Goal: Transaction & Acquisition: Obtain resource

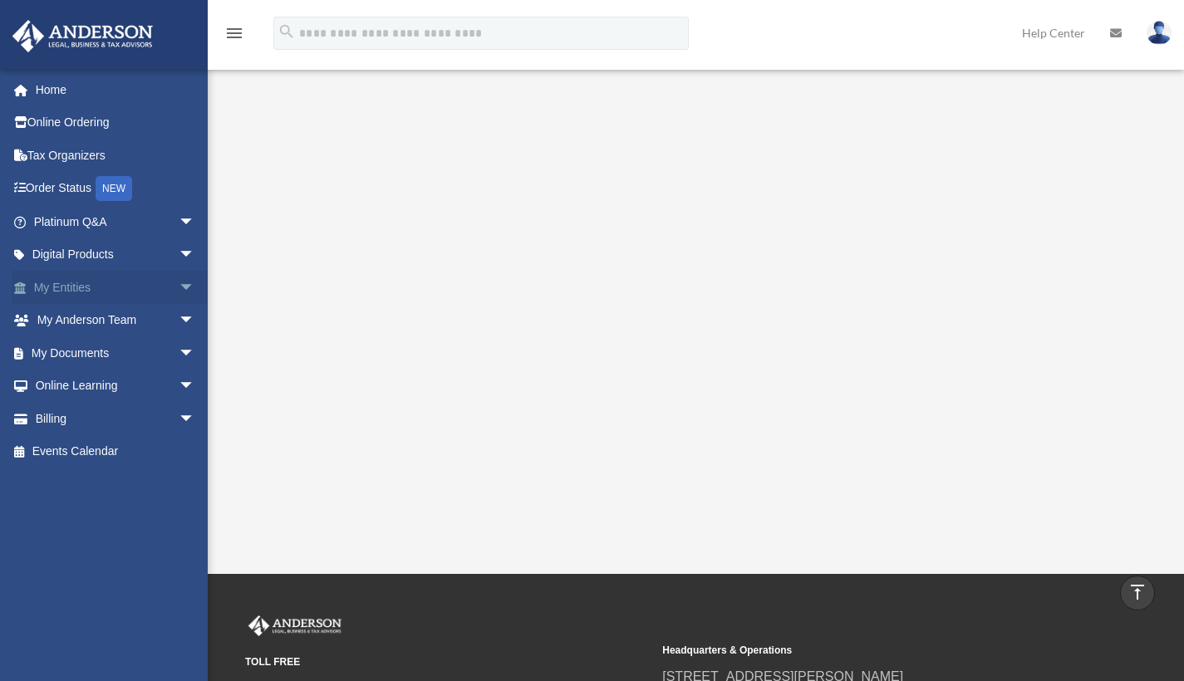
scroll to position [344, 0]
click at [114, 288] on link "My Entities arrow_drop_down" at bounding box center [116, 287] width 209 height 33
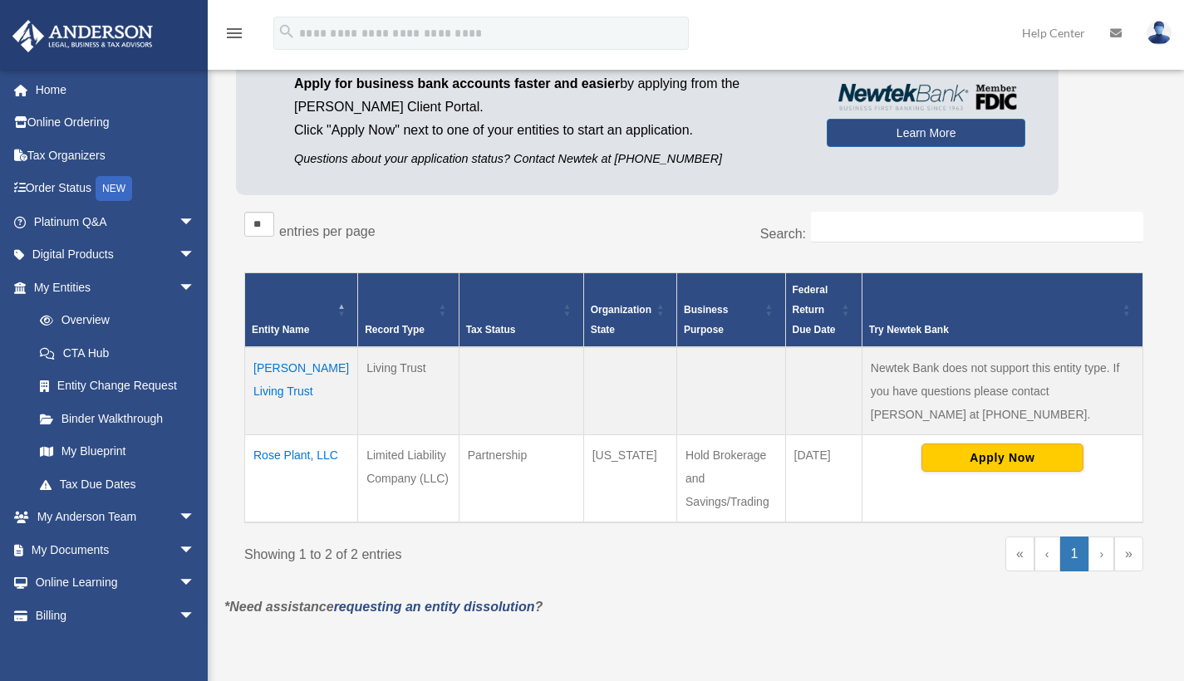
scroll to position [169, 0]
click at [73, 544] on link "My Documents arrow_drop_down" at bounding box center [116, 549] width 209 height 33
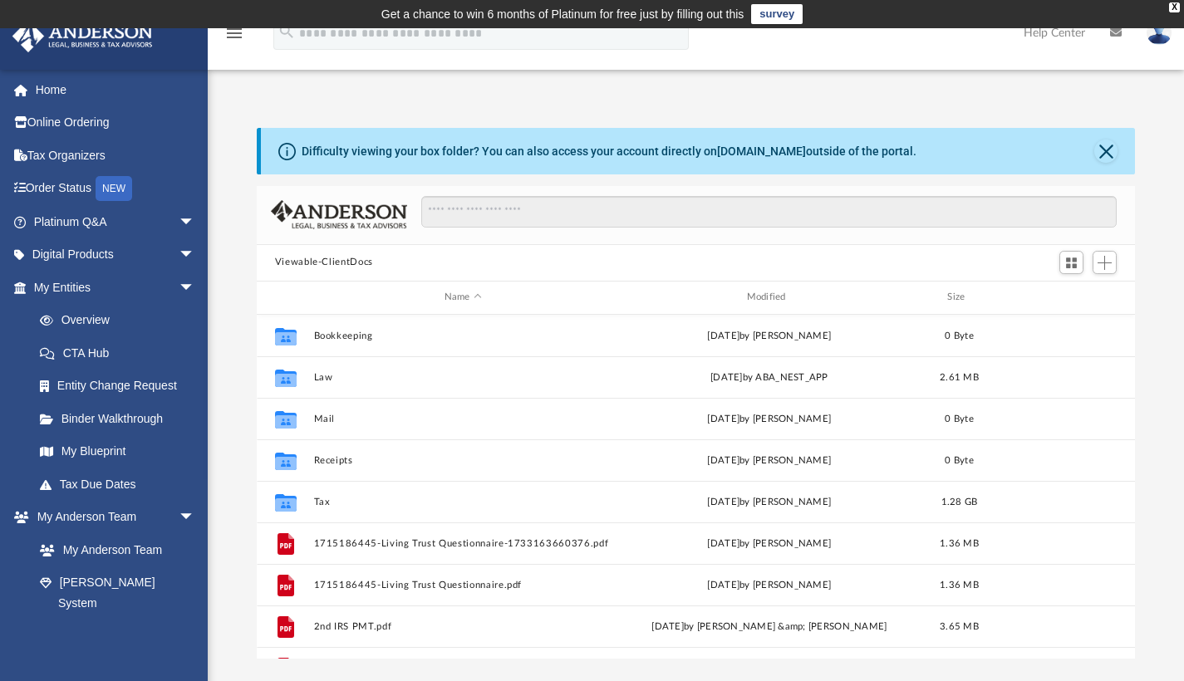
scroll to position [3, 0]
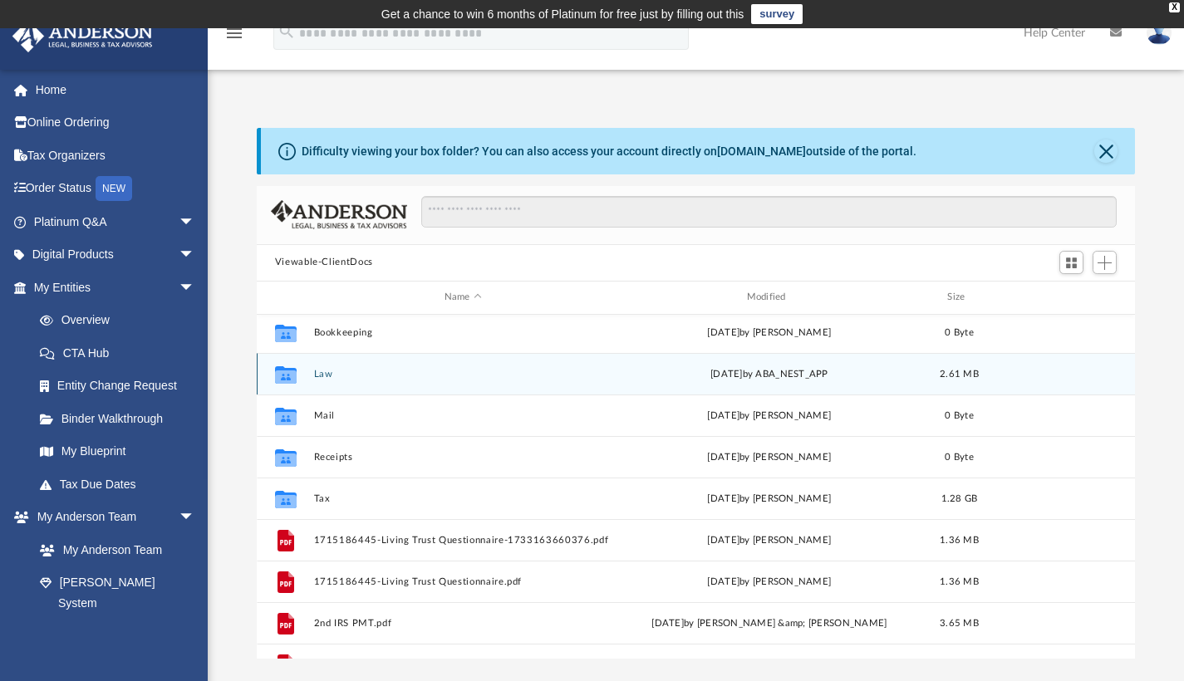
click at [324, 385] on div "Collaborated Folder Law Thu Apr 3 2025 by ABA_NEST_APP 2.61 MB" at bounding box center [696, 374] width 879 height 42
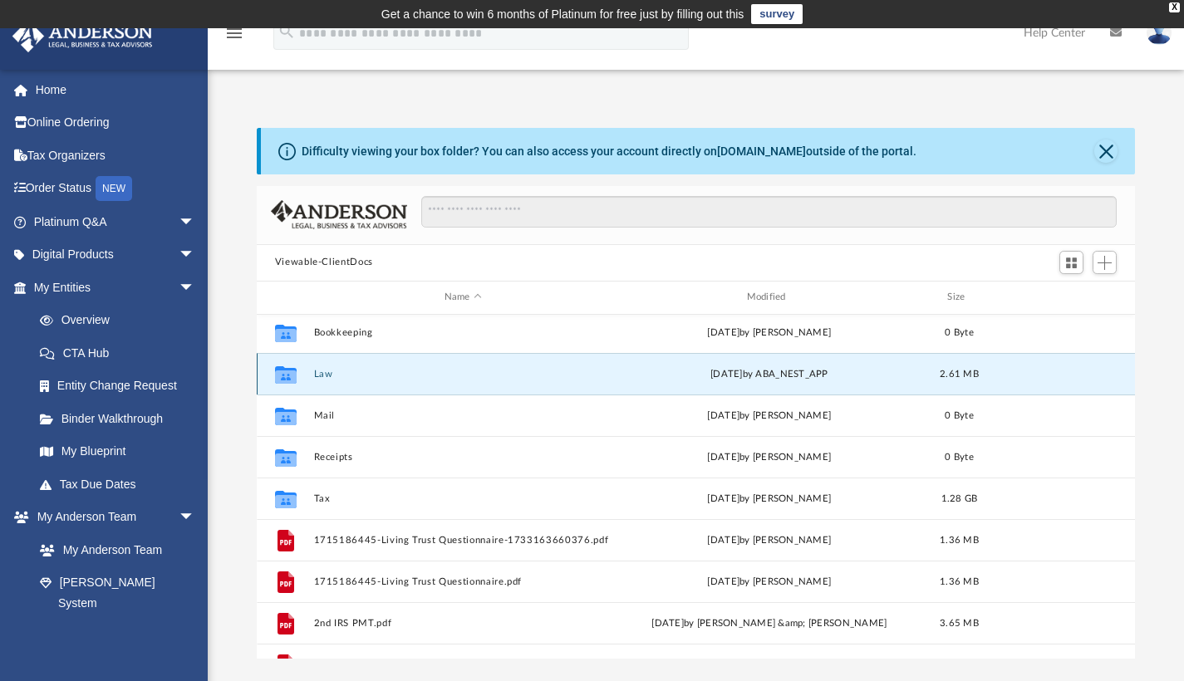
click at [304, 373] on div "Collaborated Folder" at bounding box center [286, 374] width 42 height 27
click at [389, 379] on button "Law" at bounding box center [462, 373] width 299 height 11
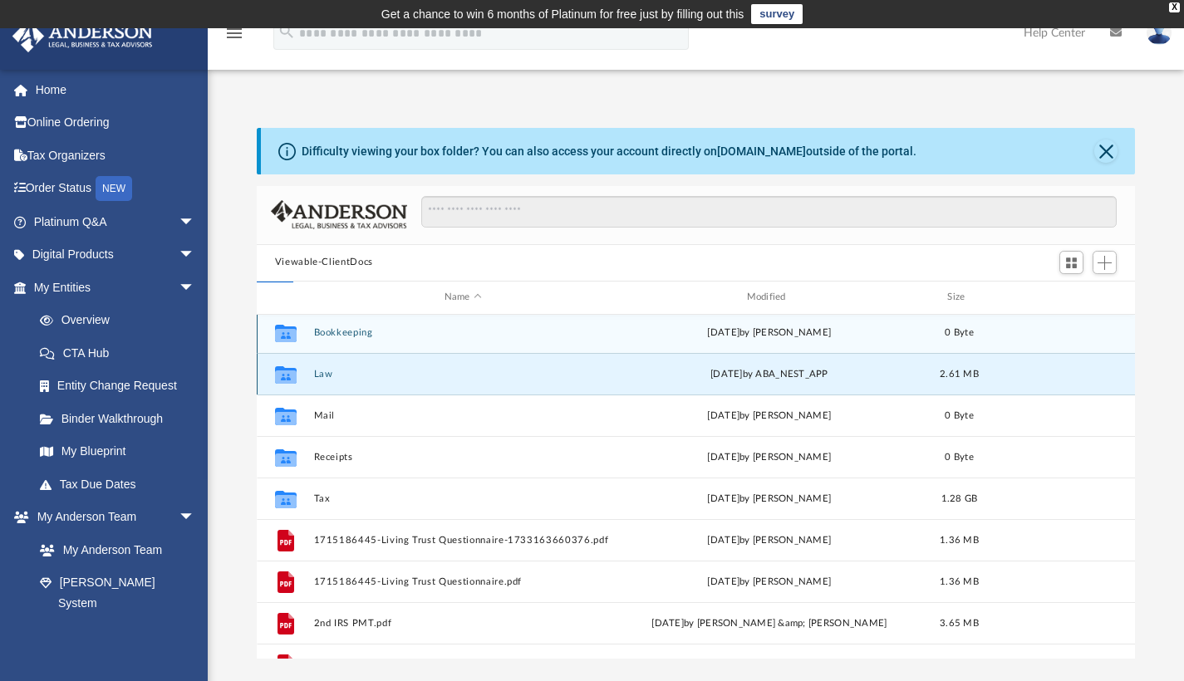
scroll to position [0, 0]
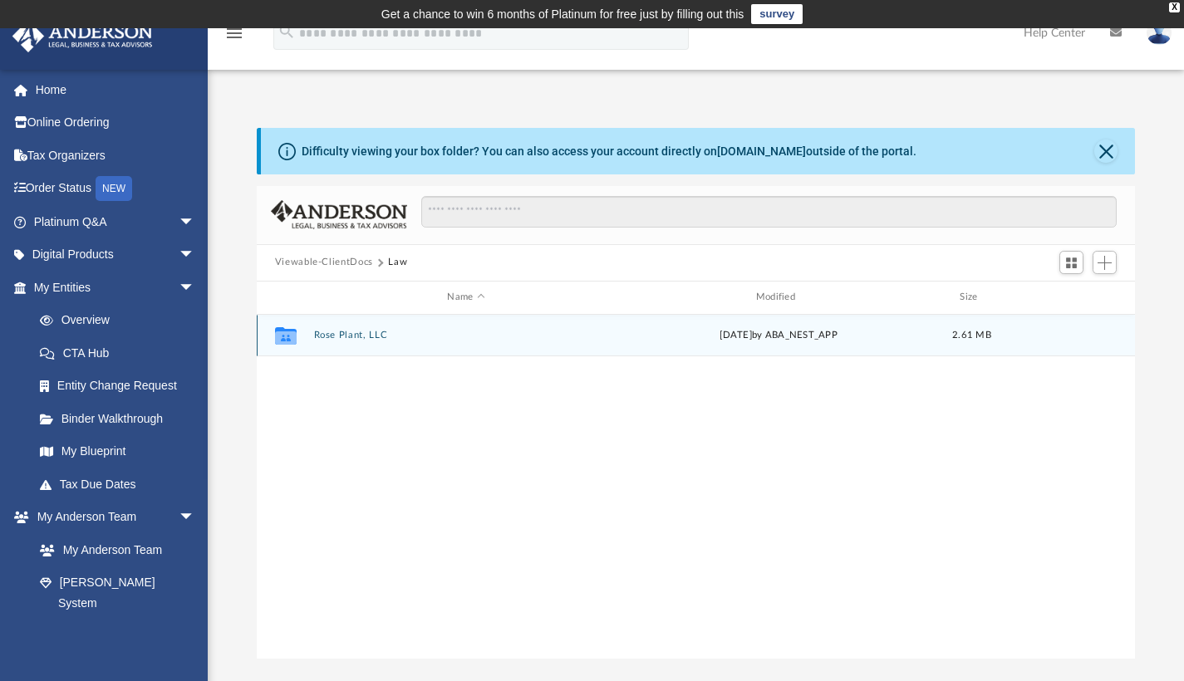
click at [502, 335] on button "Rose Plant, LLC" at bounding box center [465, 335] width 305 height 11
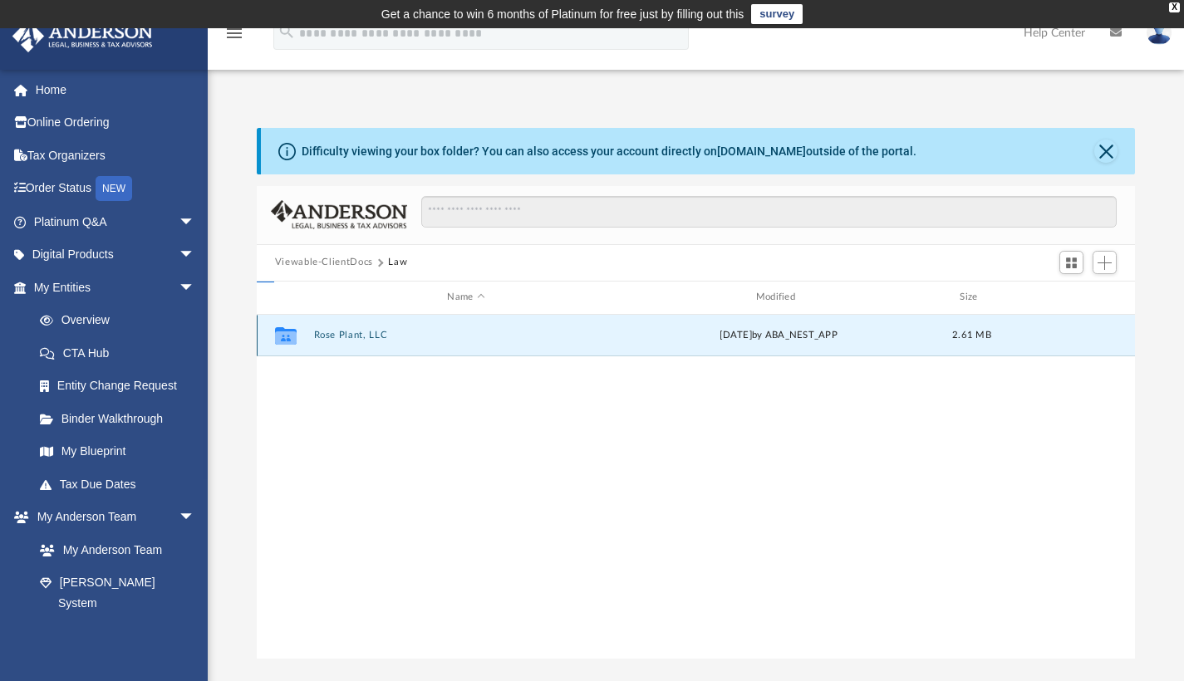
click at [502, 335] on button "Rose Plant, LLC" at bounding box center [465, 335] width 305 height 11
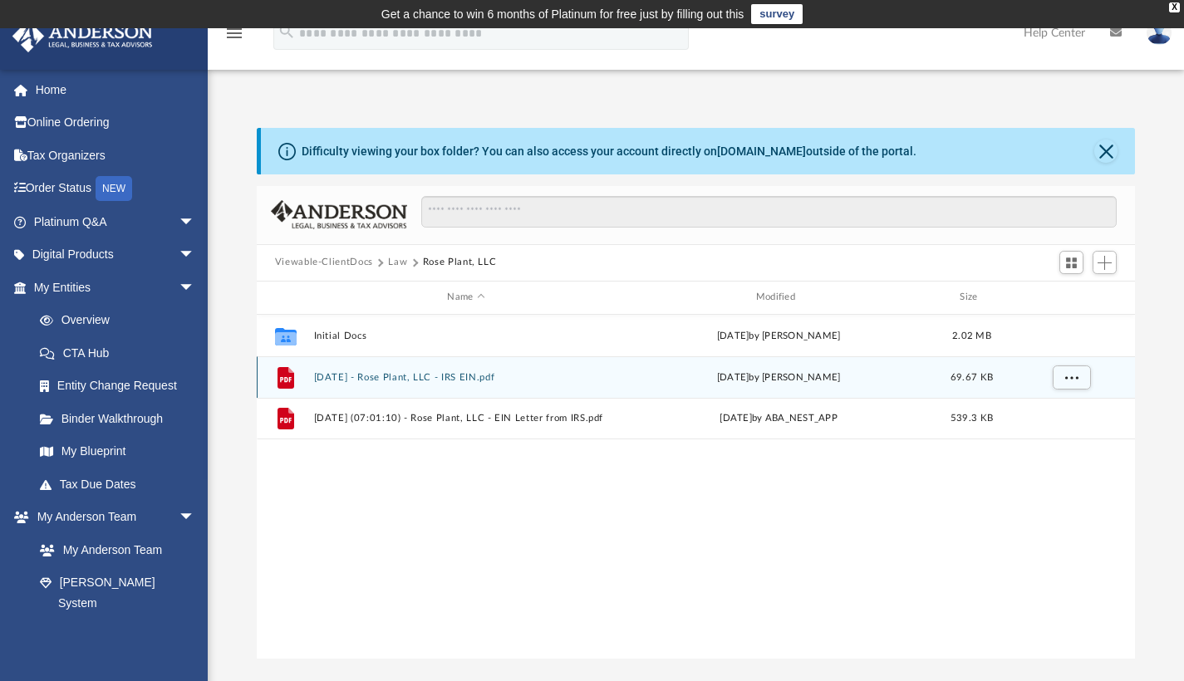
click at [523, 379] on button "2025.03.13 - Rose Plant, LLC - IRS EIN.pdf" at bounding box center [465, 376] width 305 height 11
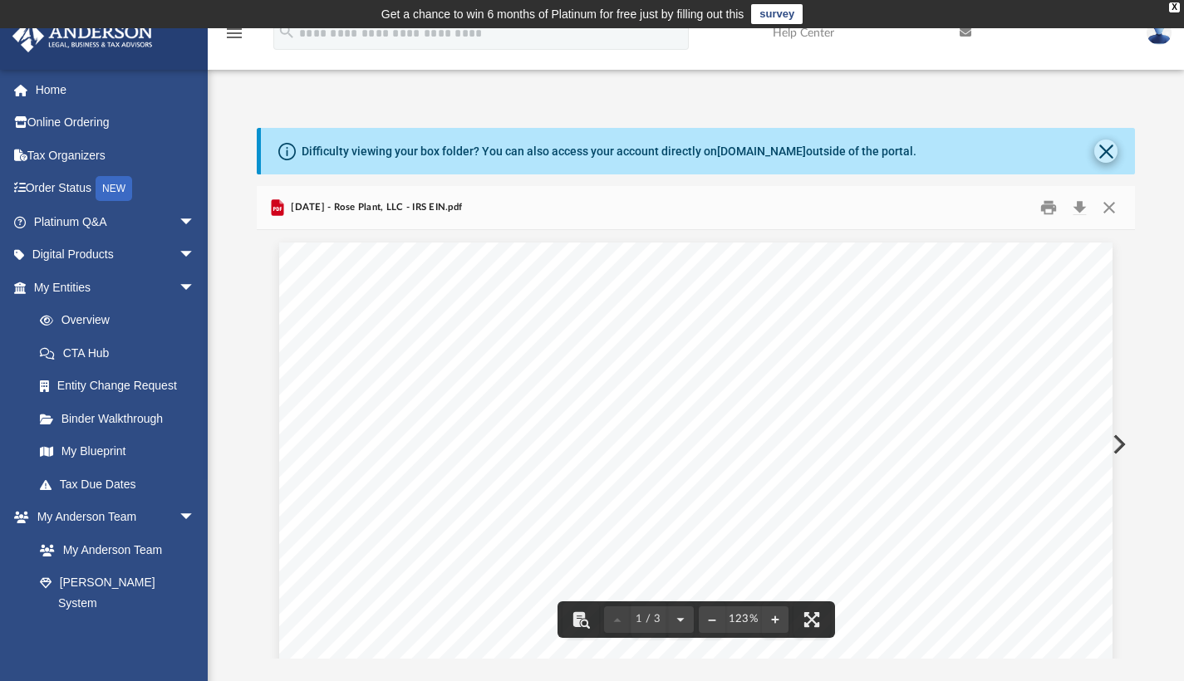
click at [1105, 153] on button "Close" at bounding box center [1105, 151] width 23 height 23
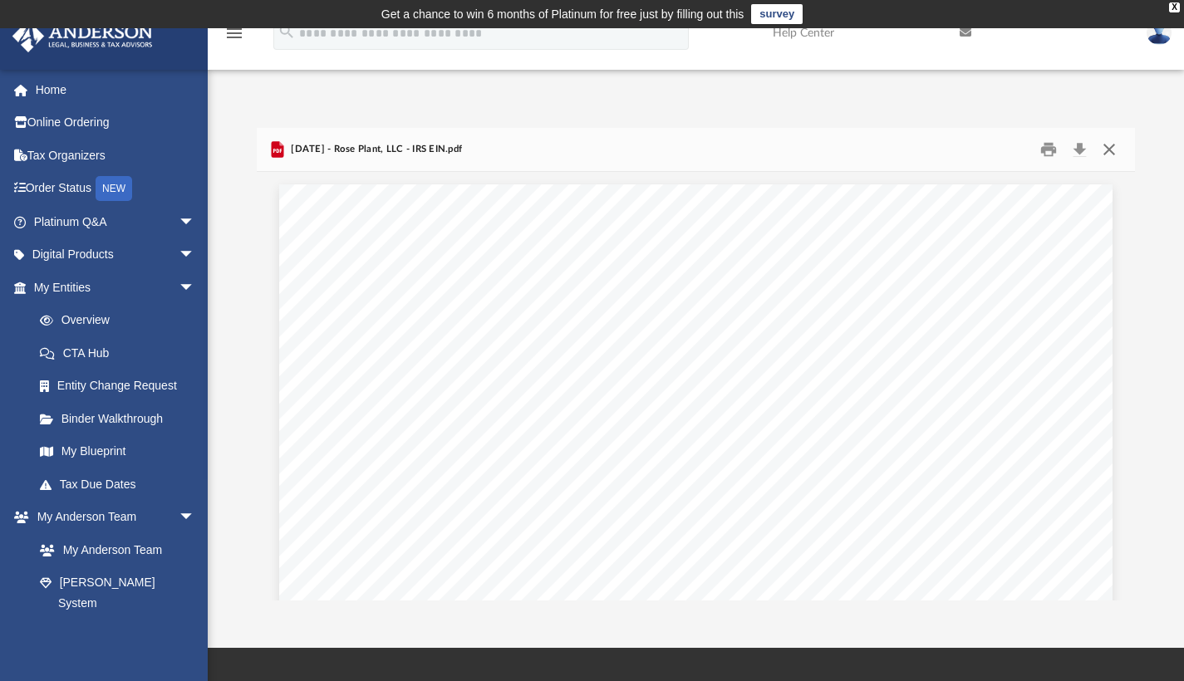
click at [1111, 150] on button "Close" at bounding box center [1109, 149] width 30 height 26
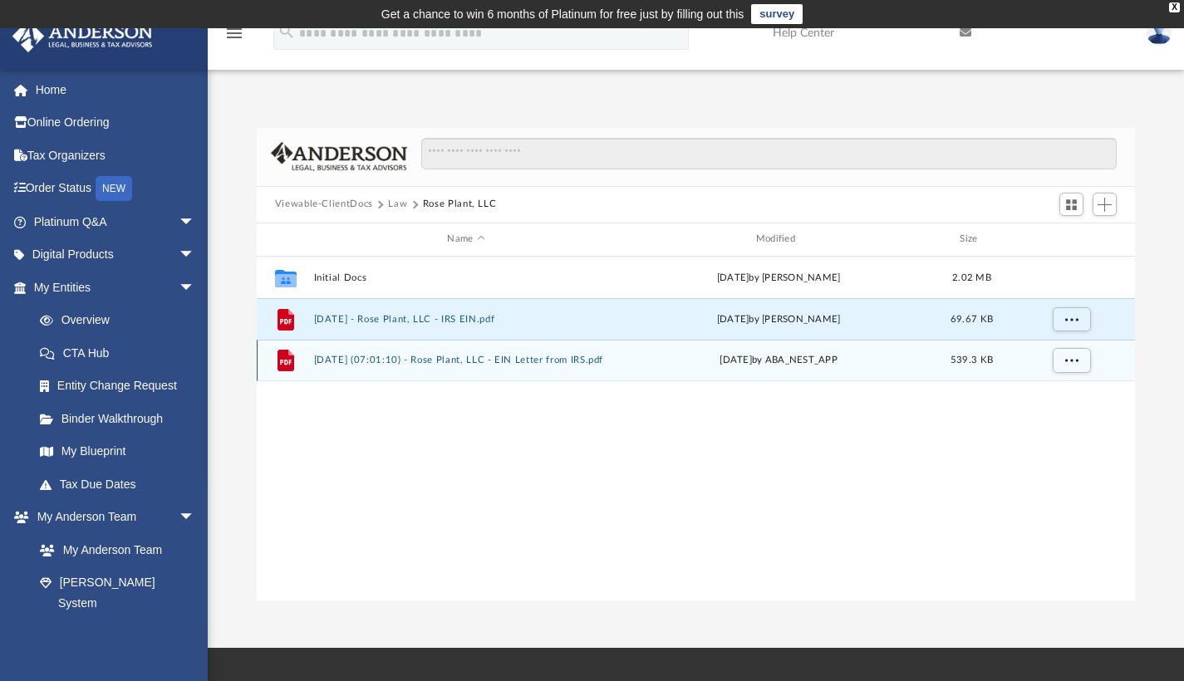
click at [652, 378] on div "File 2025.04.03 (07:01:10) - Rose Plant, LLC - EIN Letter from IRS.pdf Thu Apr …" at bounding box center [696, 361] width 879 height 42
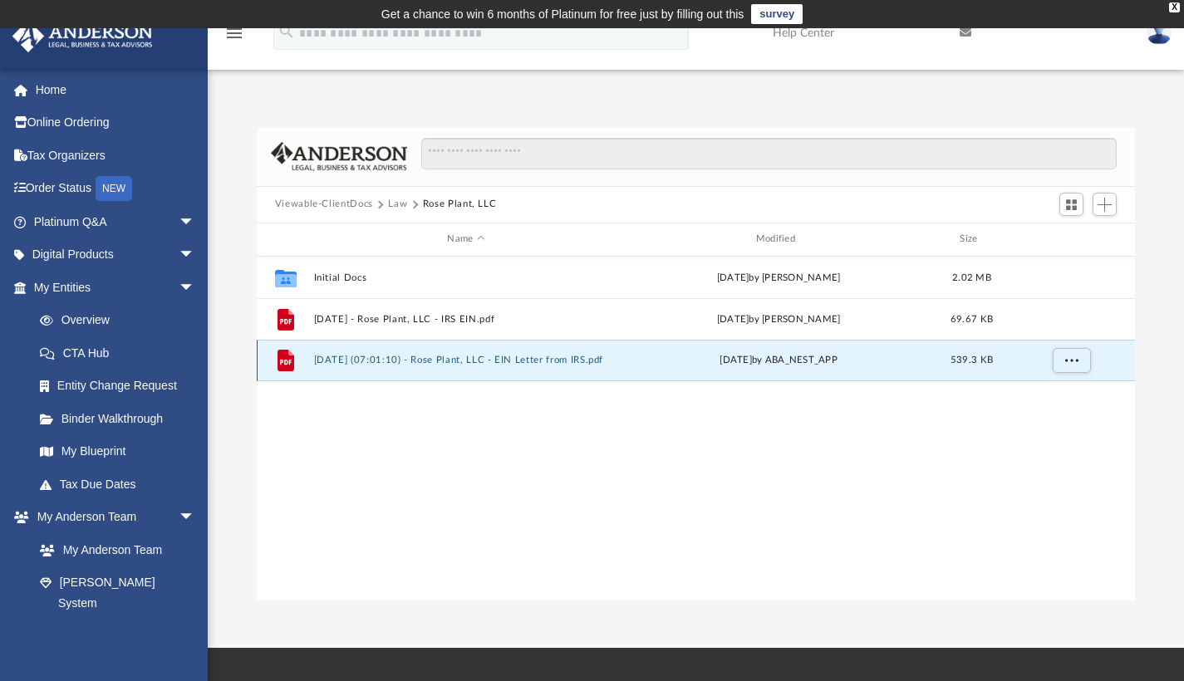
click at [652, 378] on div "File 2025.04.03 (07:01:10) - Rose Plant, LLC - EIN Letter from IRS.pdf Thu Apr …" at bounding box center [696, 361] width 879 height 42
click at [521, 361] on button "2025.04.03 (07:01:10) - Rose Plant, LLC - EIN Letter from IRS.pdf" at bounding box center [465, 360] width 305 height 11
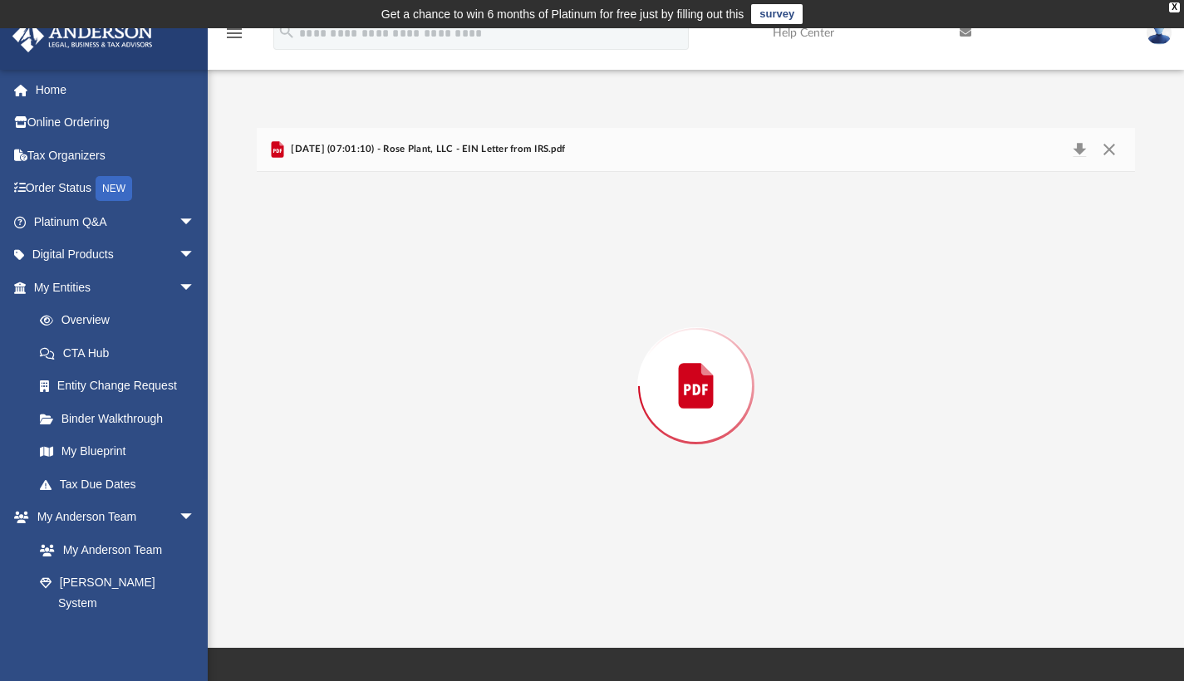
click at [521, 361] on div "Preview" at bounding box center [696, 386] width 879 height 429
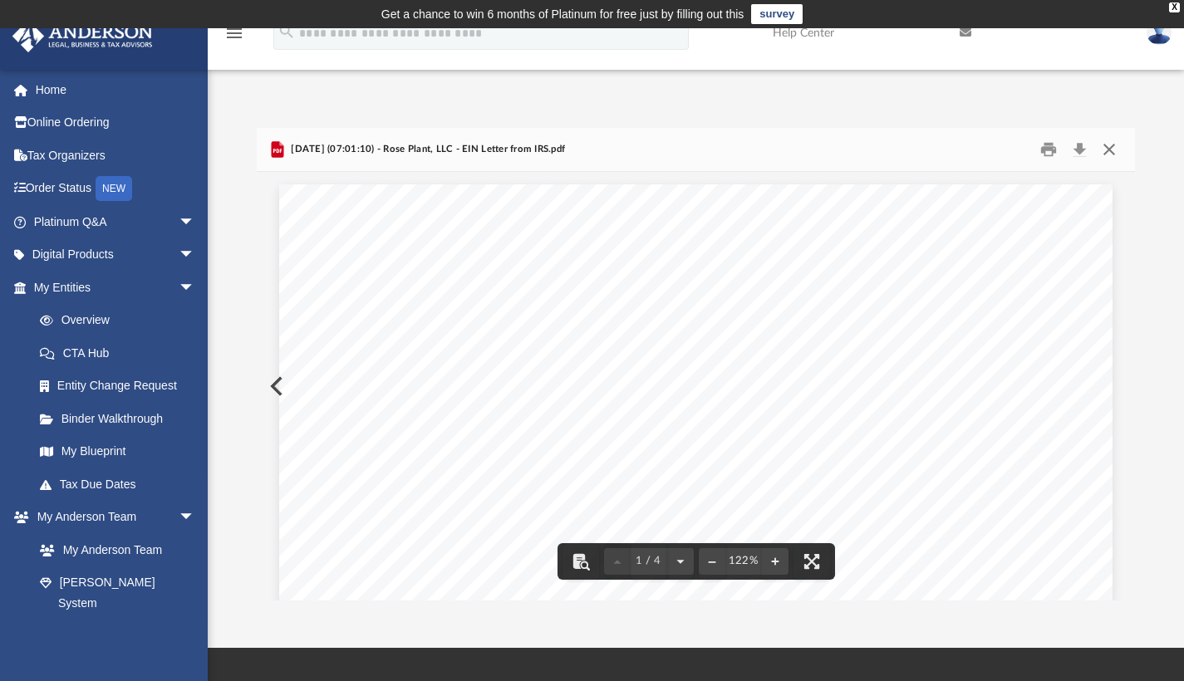
click at [1113, 147] on button "Close" at bounding box center [1109, 149] width 30 height 26
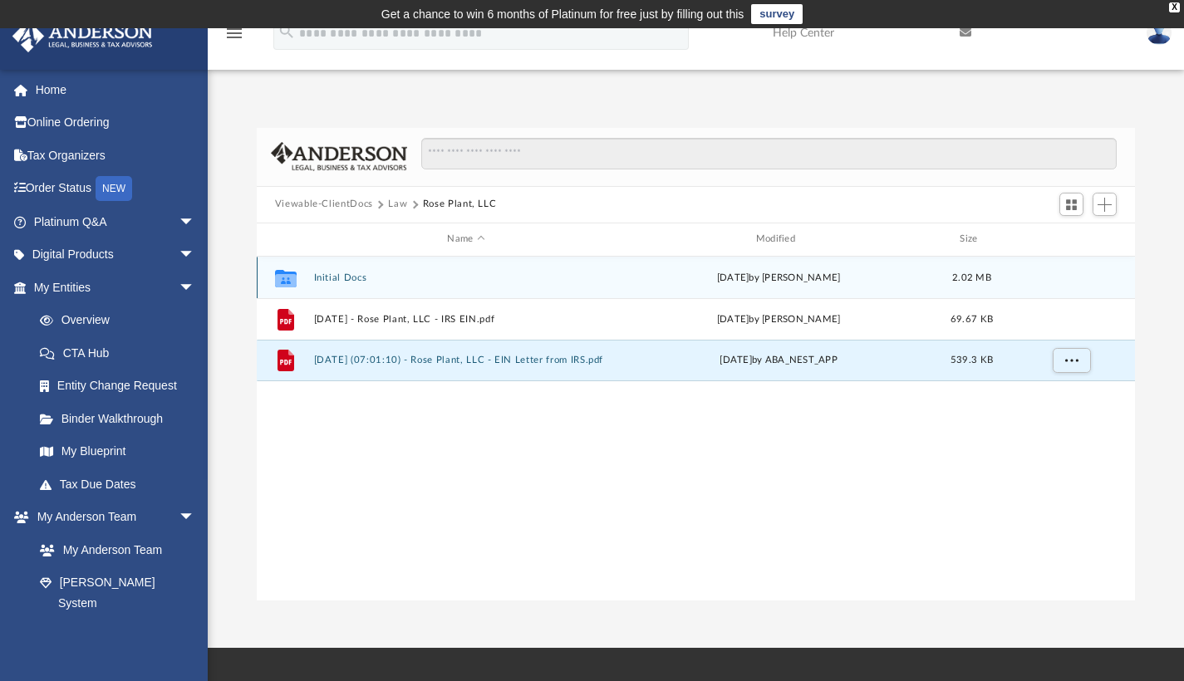
click at [734, 275] on div "Thu Mar 6 2025 by Mya Ford" at bounding box center [778, 277] width 305 height 15
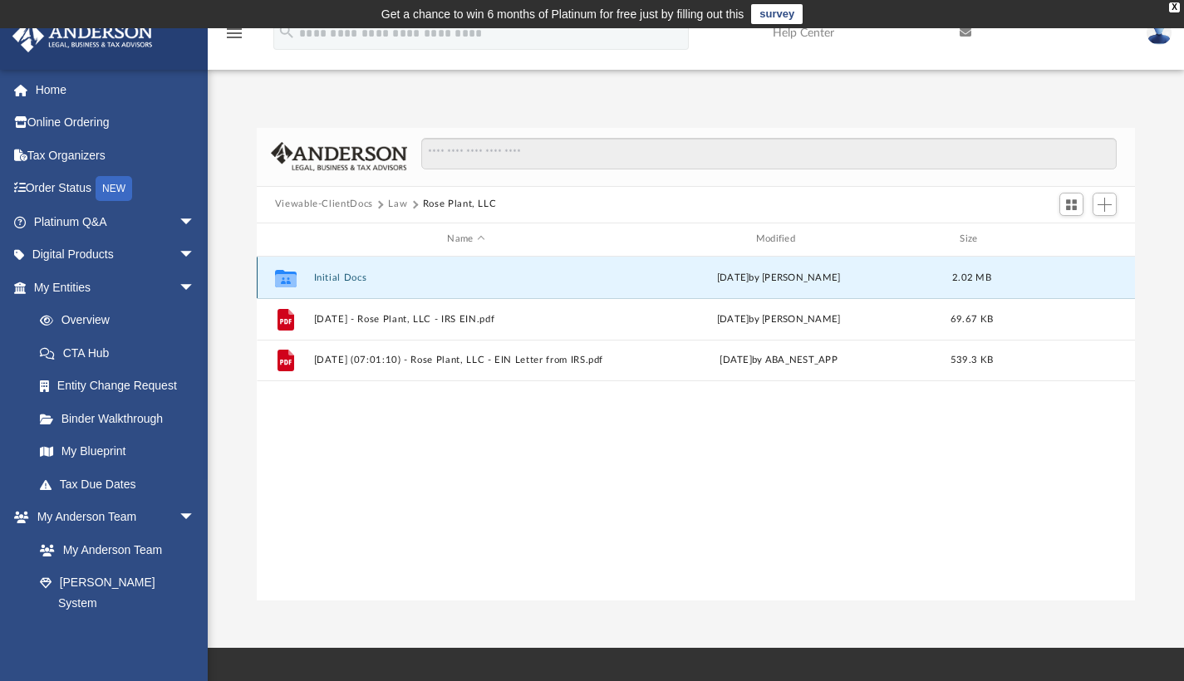
click at [734, 275] on div "Thu Mar 6 2025 by Mya Ford" at bounding box center [778, 277] width 305 height 15
click at [606, 288] on div "Collaborated Folder Initial Docs Thu Mar 6 2025 by Mya Ford 2.02 MB" at bounding box center [696, 278] width 879 height 42
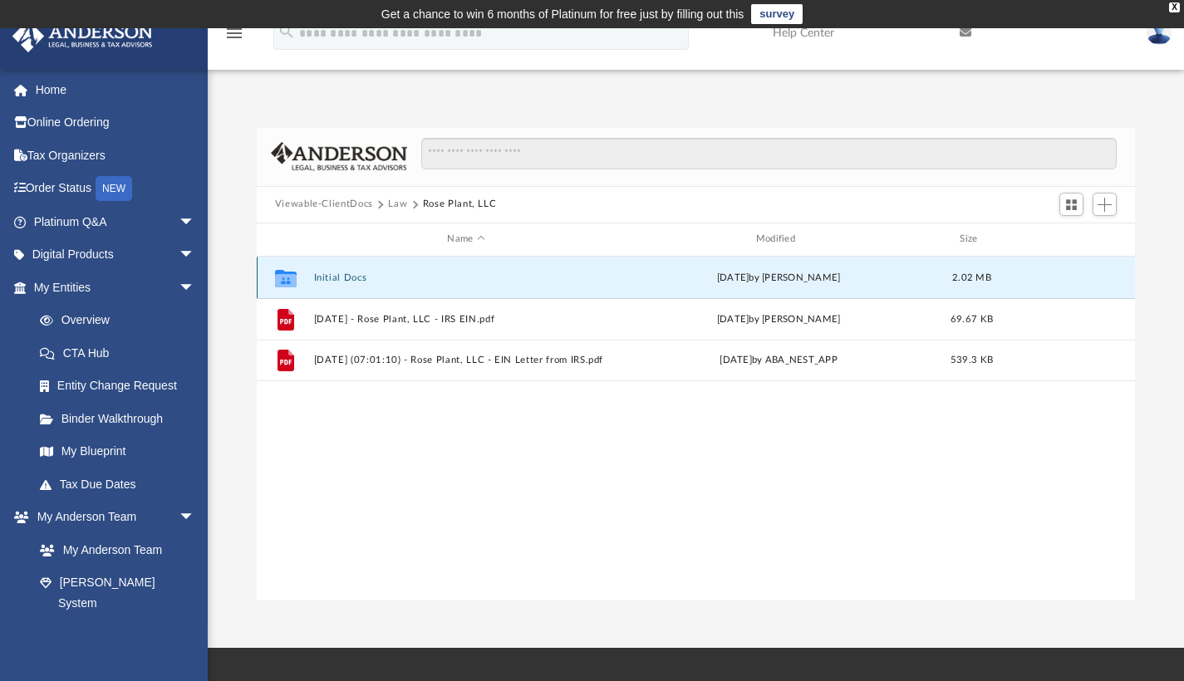
click at [317, 278] on button "Initial Docs" at bounding box center [465, 277] width 305 height 11
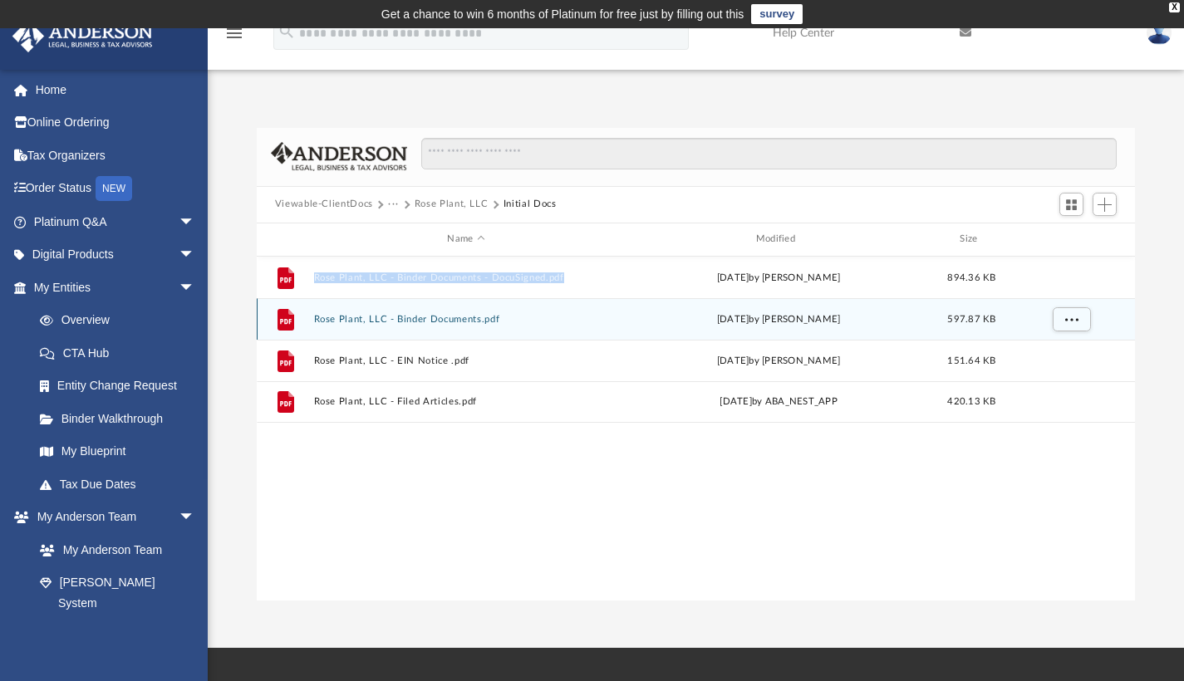
click at [469, 322] on button "Rose Plant, LLC - Binder Documents.pdf" at bounding box center [465, 318] width 305 height 11
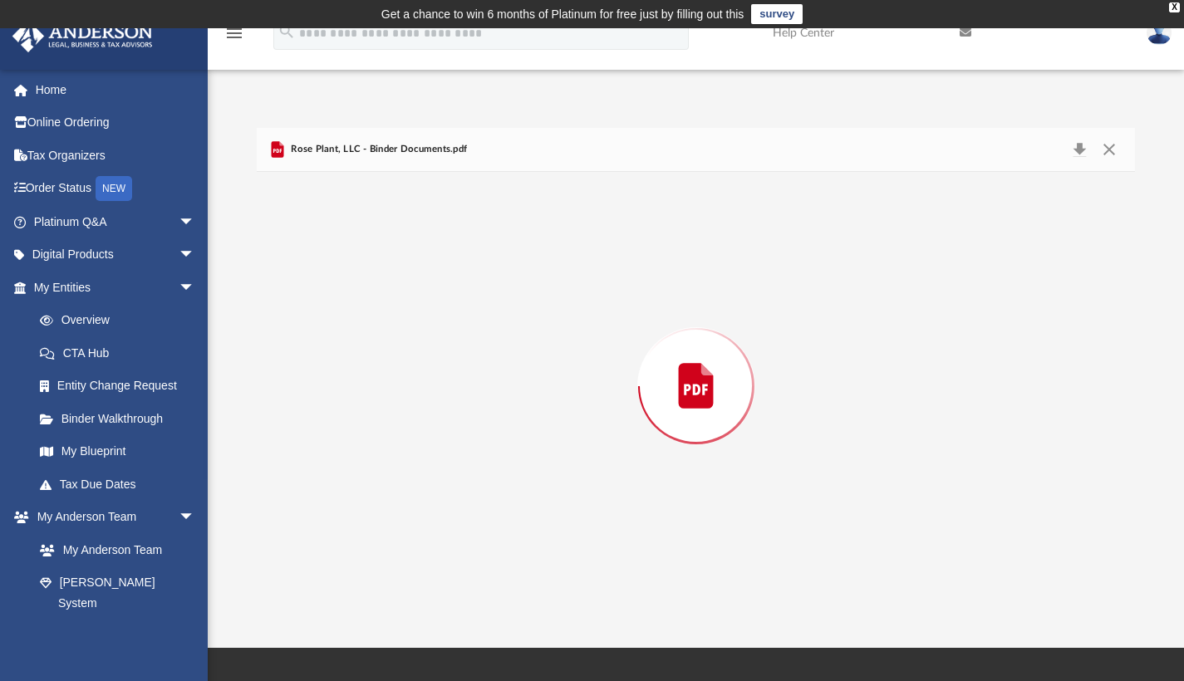
click at [469, 322] on div "Preview" at bounding box center [696, 386] width 879 height 429
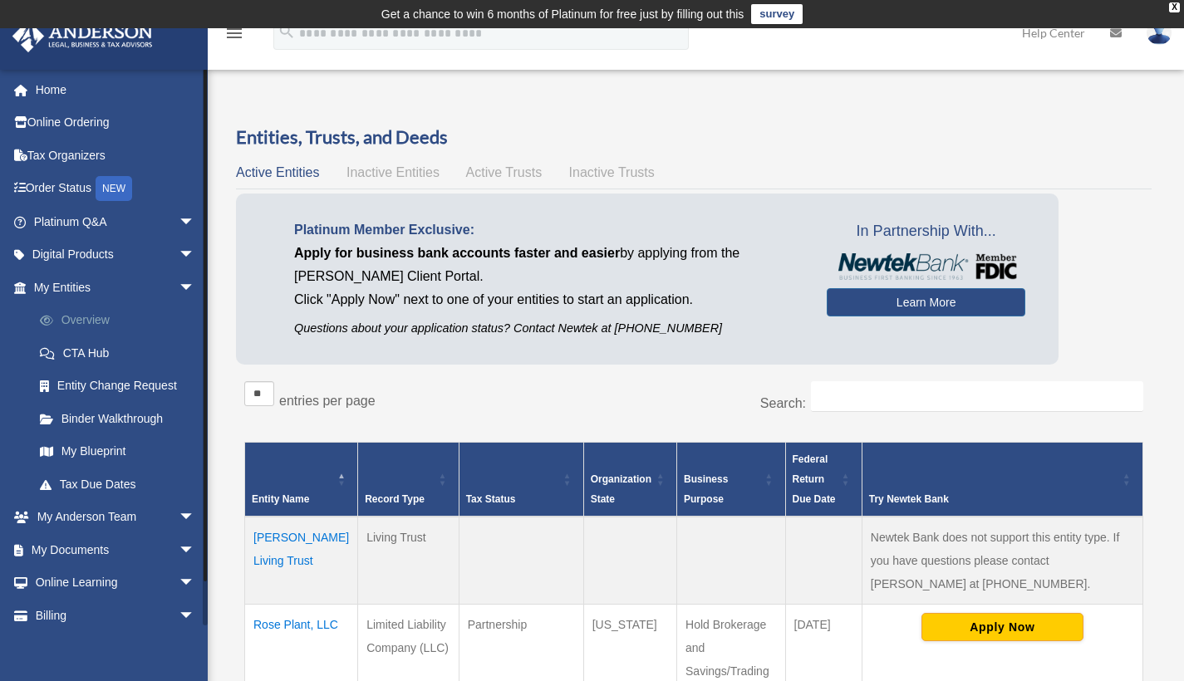
click at [90, 314] on link "Overview" at bounding box center [121, 320] width 197 height 33
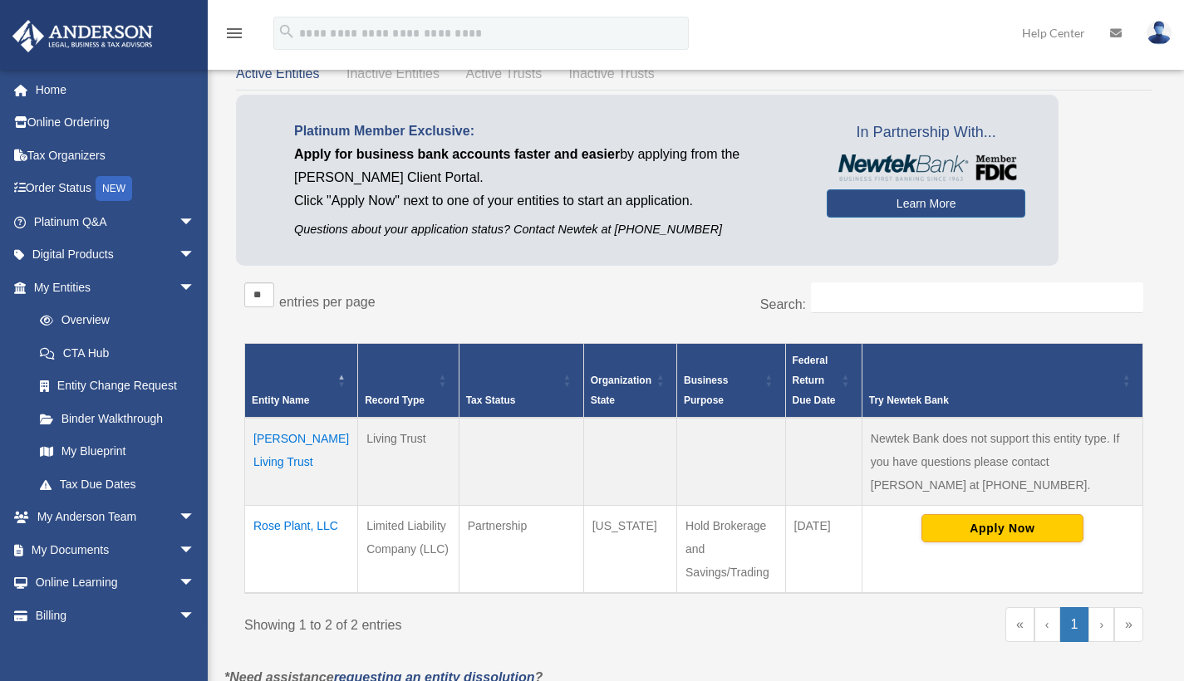
scroll to position [131, 0]
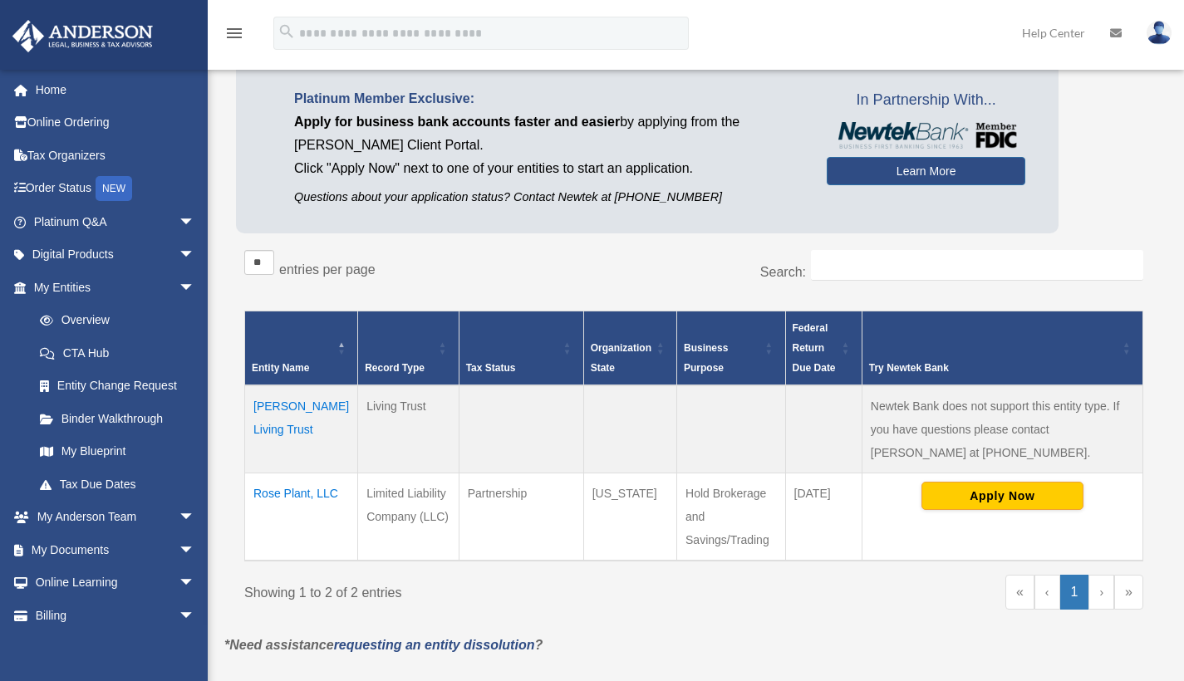
click at [313, 518] on td "Rose Plant, LLC" at bounding box center [301, 518] width 113 height 88
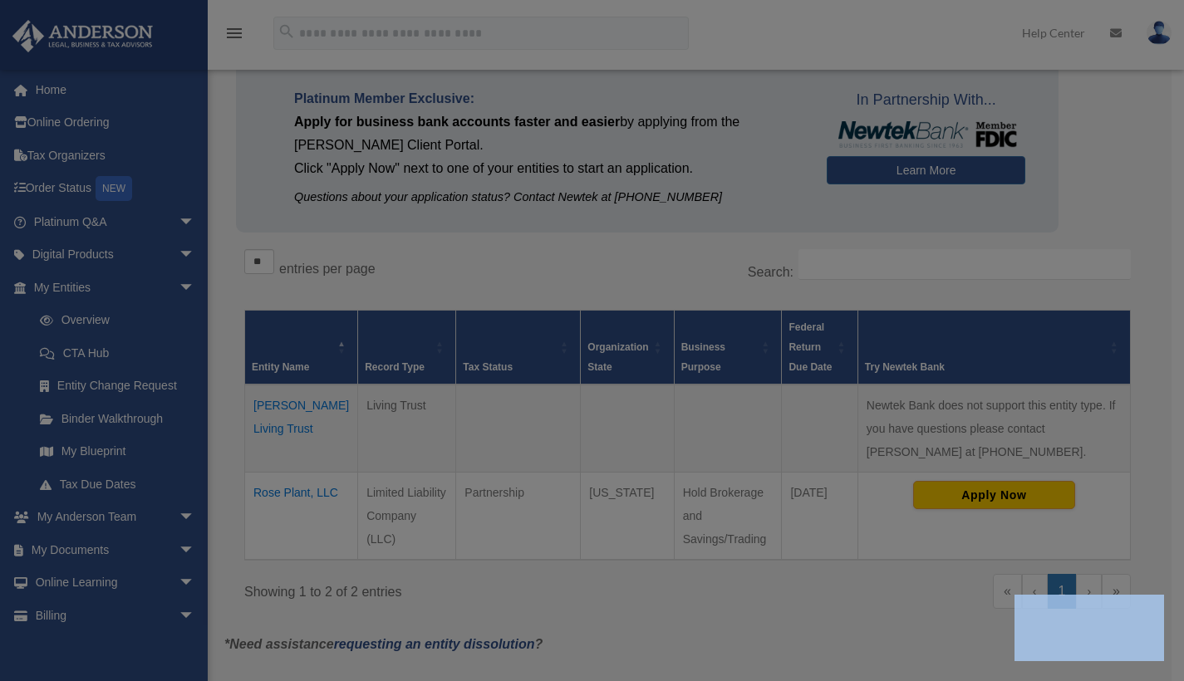
click at [313, 518] on body "X Get a chance to win 6 months of Platinum for free just by filling out this su…" at bounding box center [592, 464] width 1184 height 1190
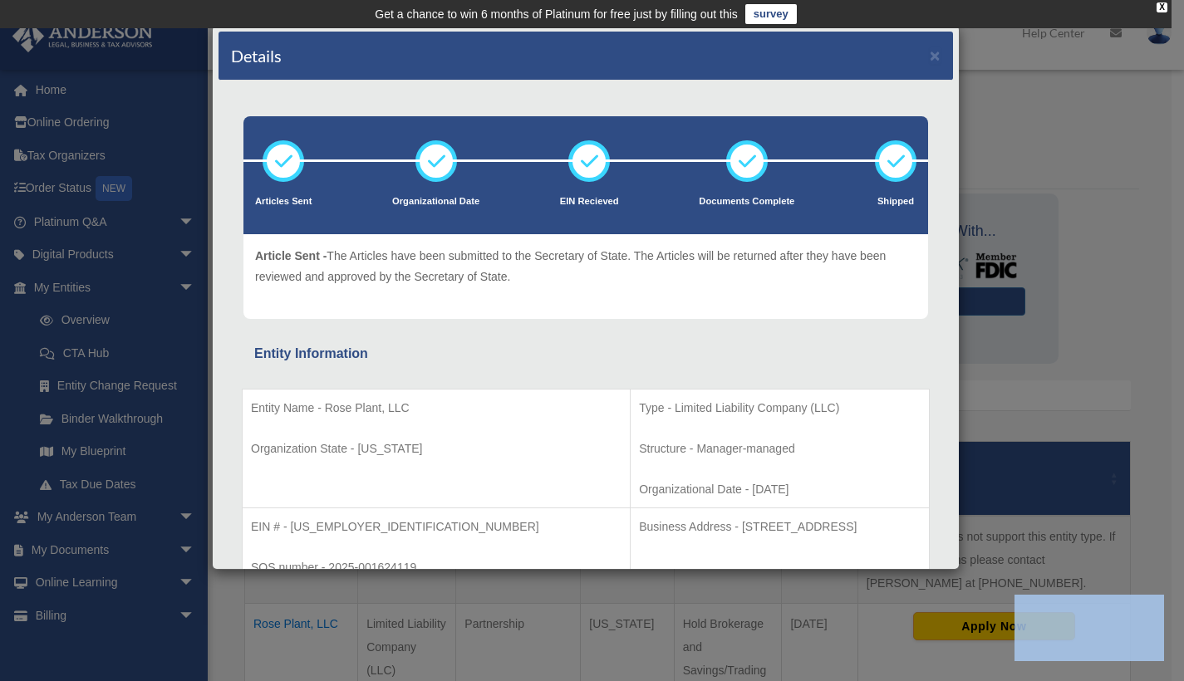
scroll to position [0, 0]
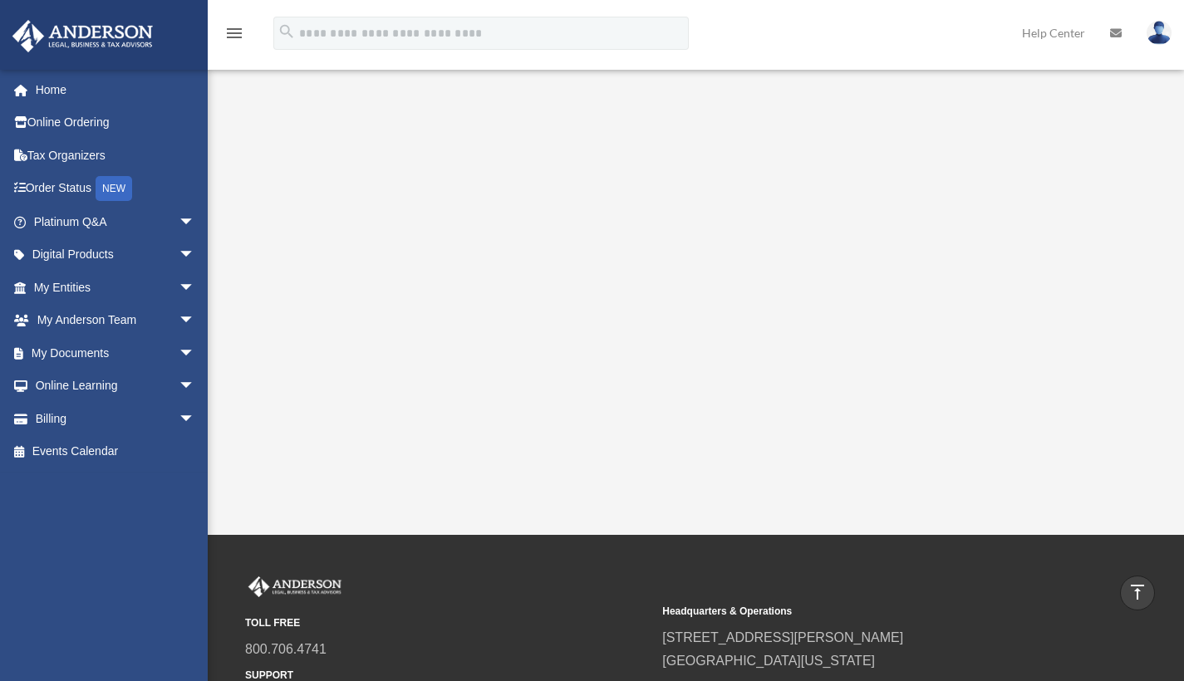
scroll to position [378, 0]
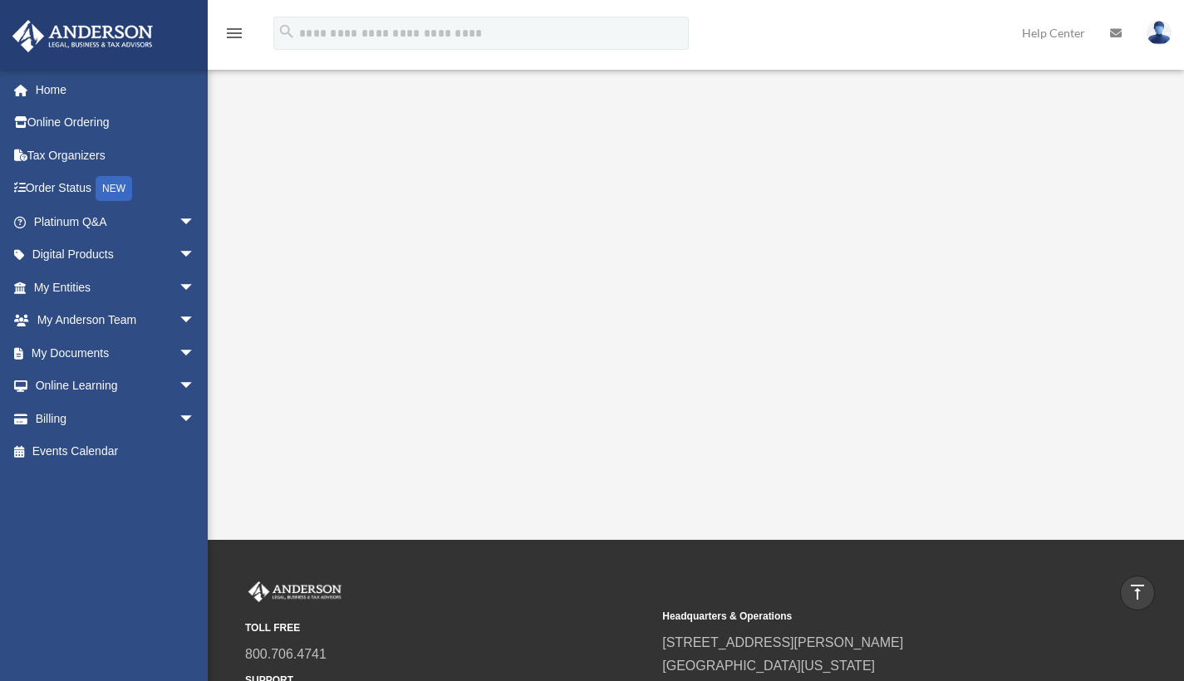
click at [244, 501] on div "How to Request an Entity Dissolution gordoncg5@aol.com Sign Out gordoncg5@aol.c…" at bounding box center [592, 95] width 1184 height 890
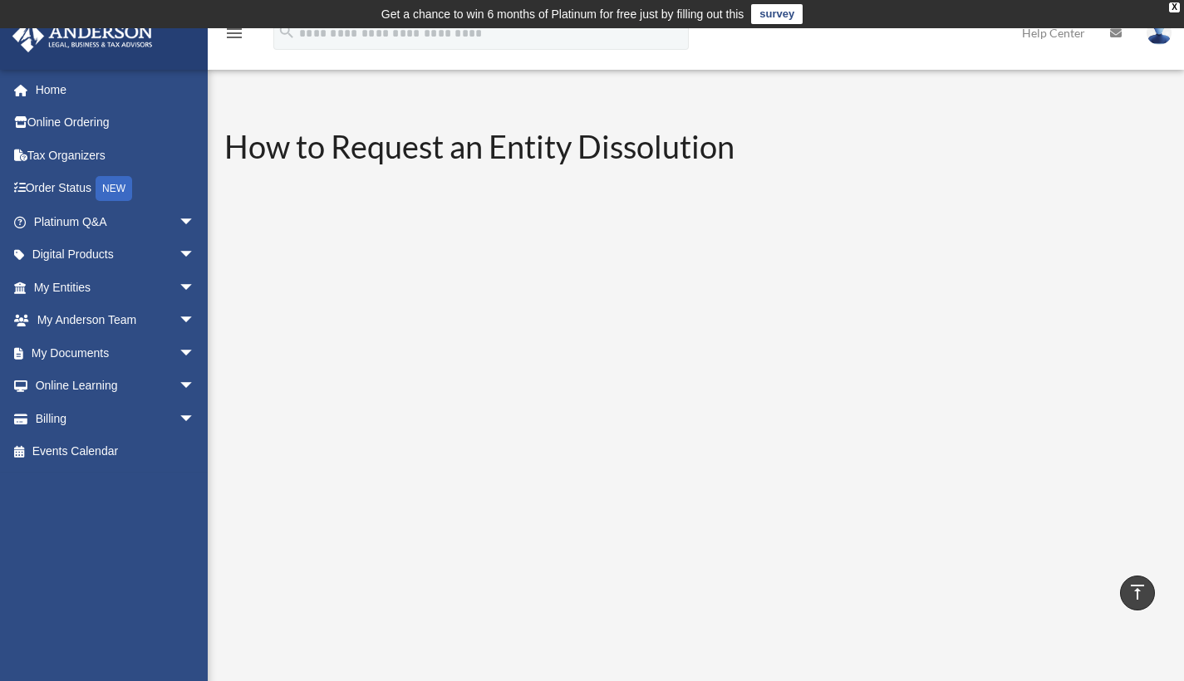
scroll to position [0, 0]
click at [56, 414] on link "Billing arrow_drop_down" at bounding box center [116, 418] width 209 height 33
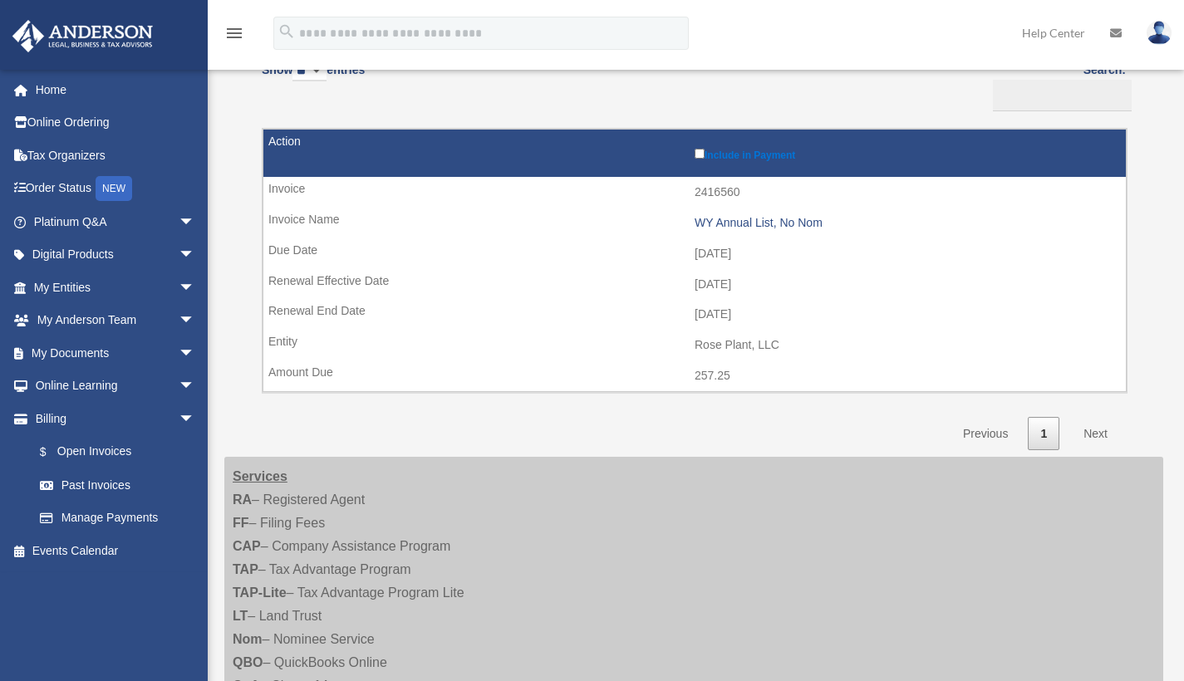
scroll to position [189, 0]
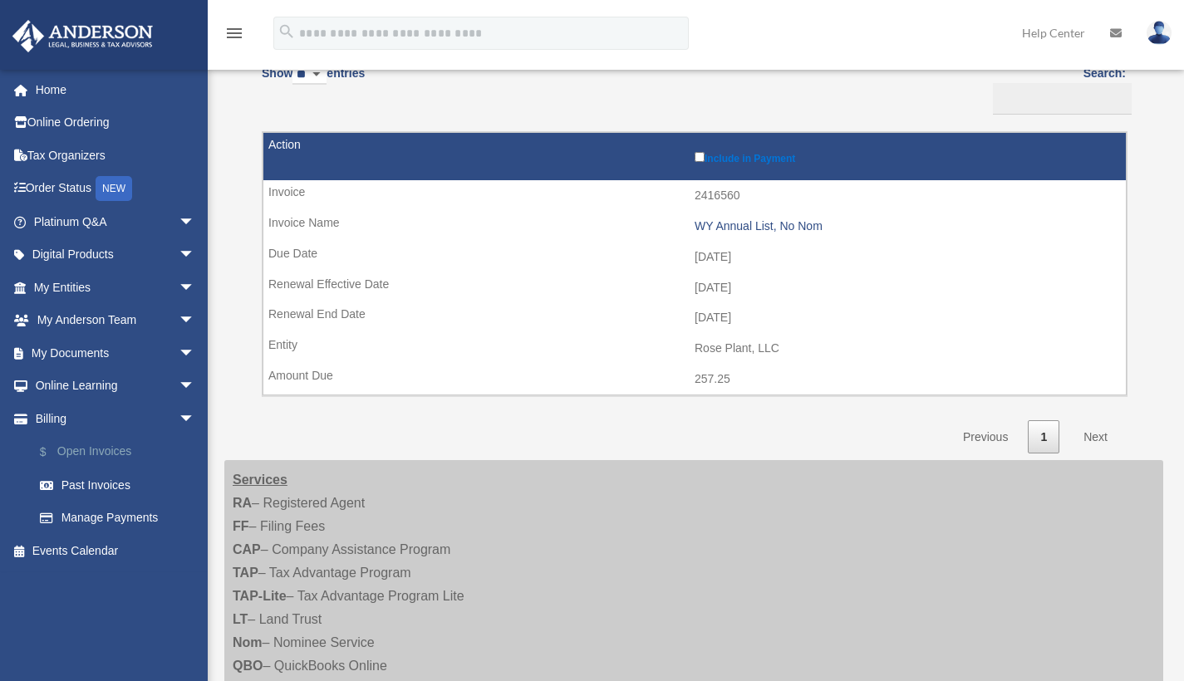
click at [105, 449] on link "$ Open Invoices" at bounding box center [121, 452] width 197 height 34
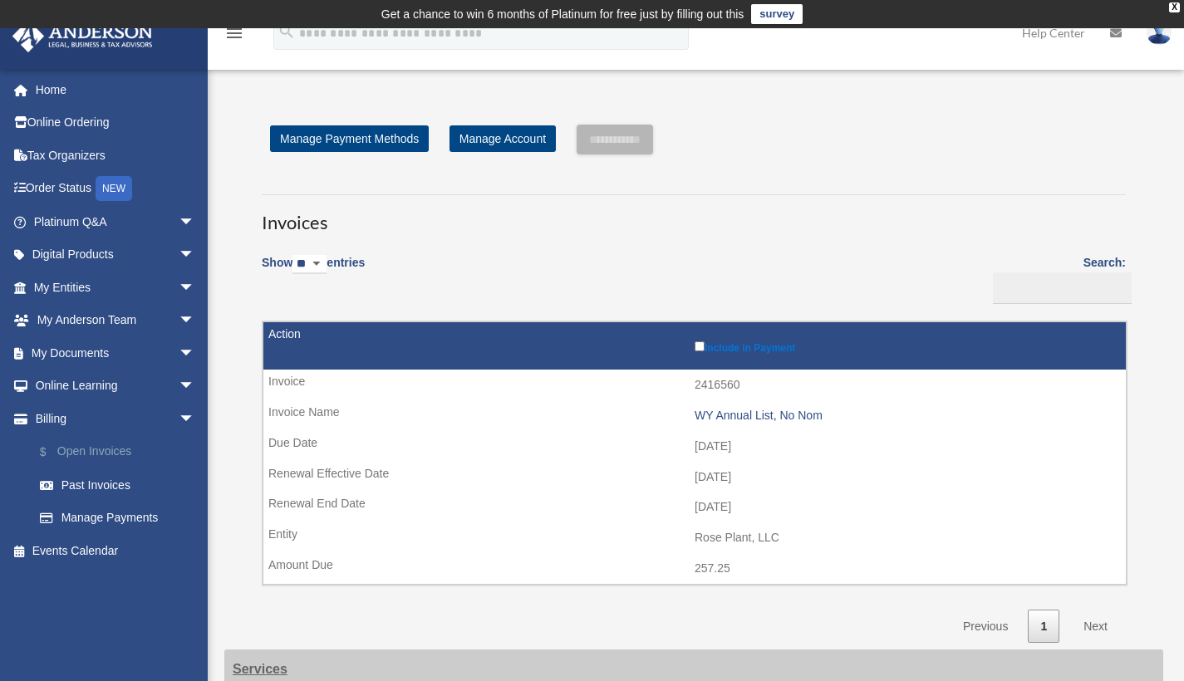
click at [106, 451] on link "$ Open Invoices" at bounding box center [121, 452] width 197 height 34
click at [106, 448] on link "$ Open Invoices" at bounding box center [121, 452] width 197 height 34
click at [107, 479] on link "Past Invoices" at bounding box center [121, 485] width 197 height 33
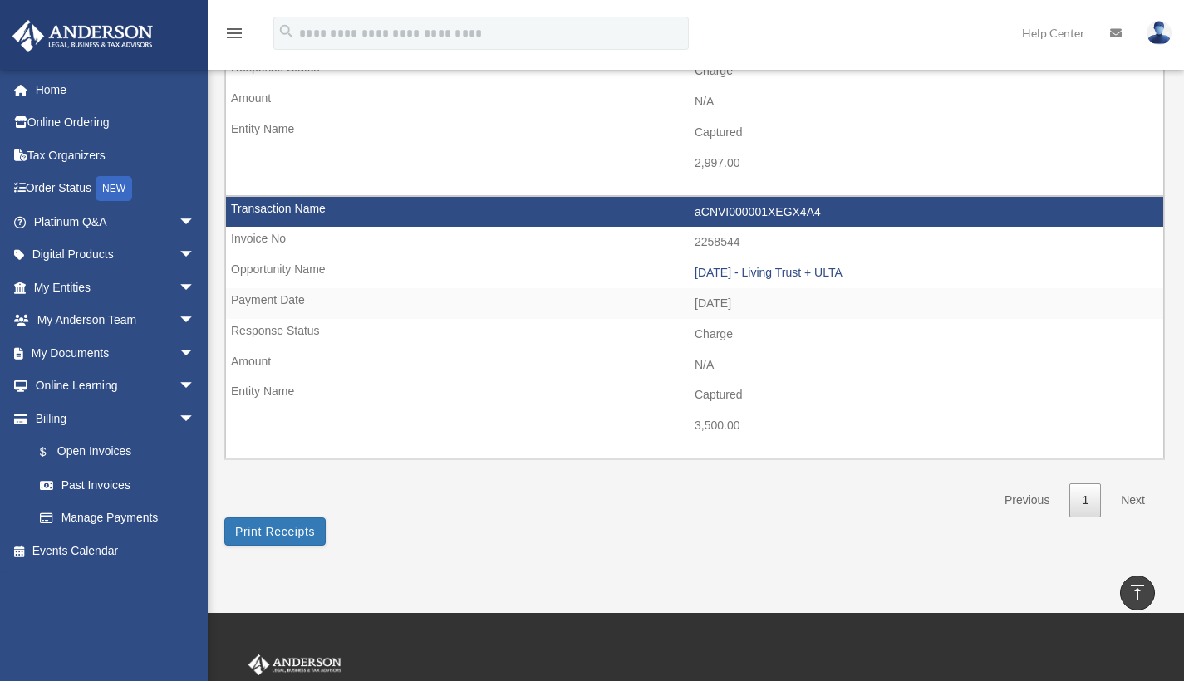
scroll to position [833, 0]
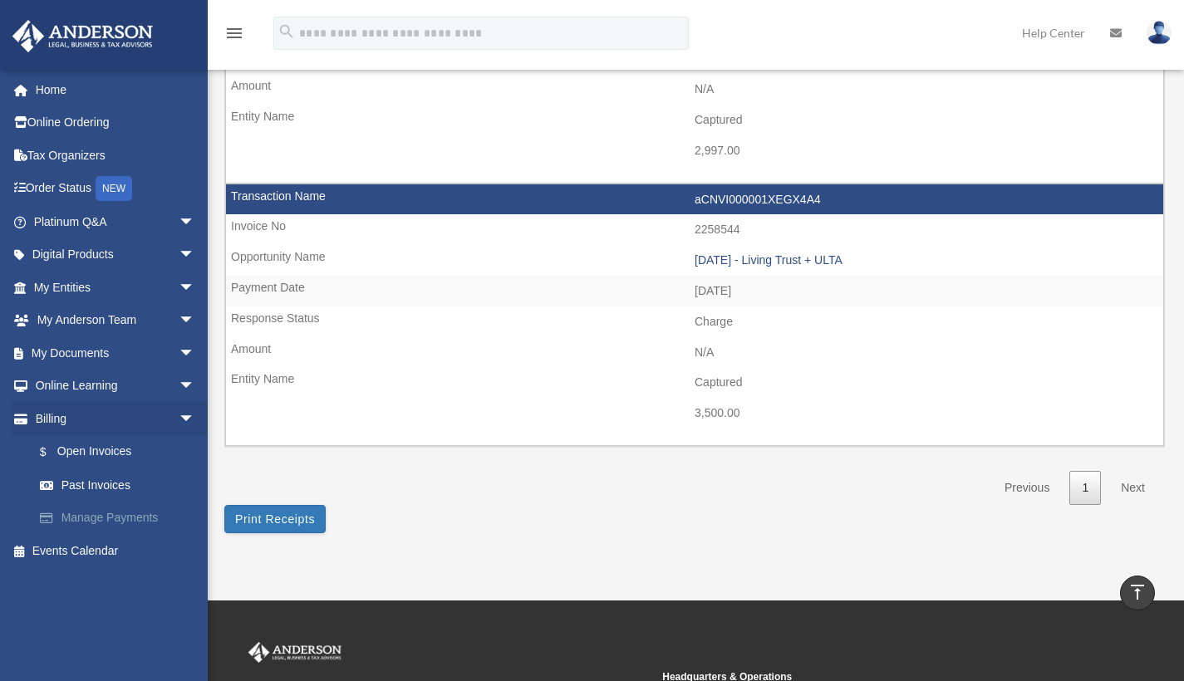
click at [145, 513] on link "Manage Payments" at bounding box center [121, 518] width 197 height 33
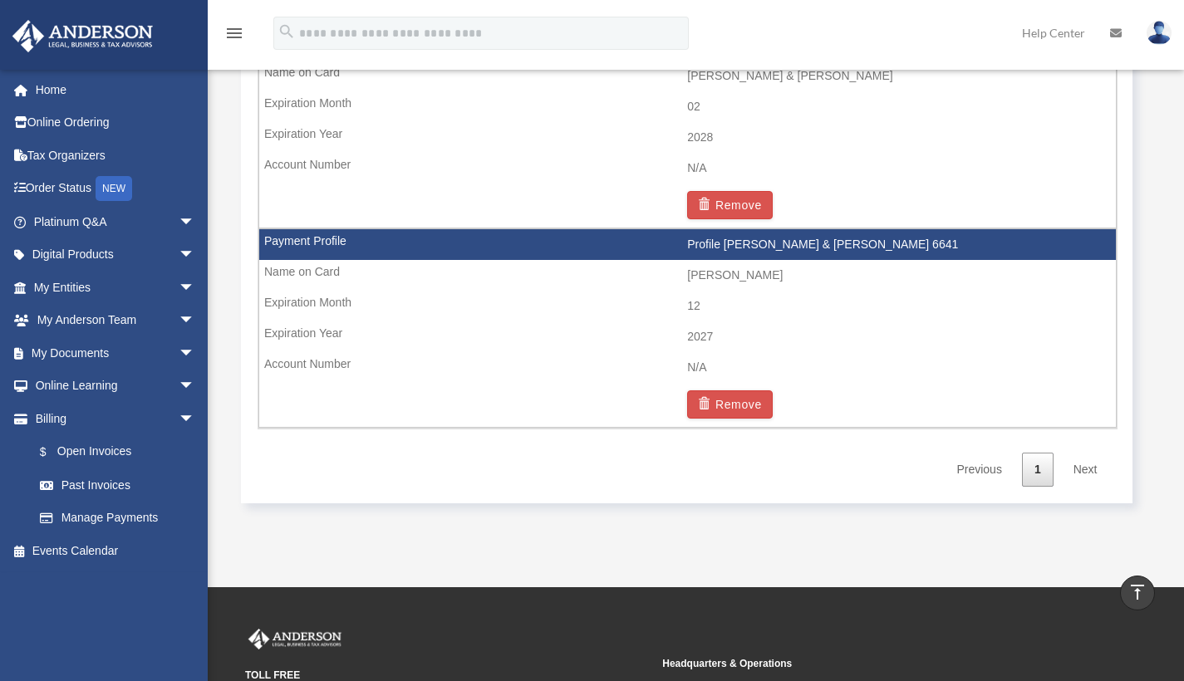
scroll to position [1214, 0]
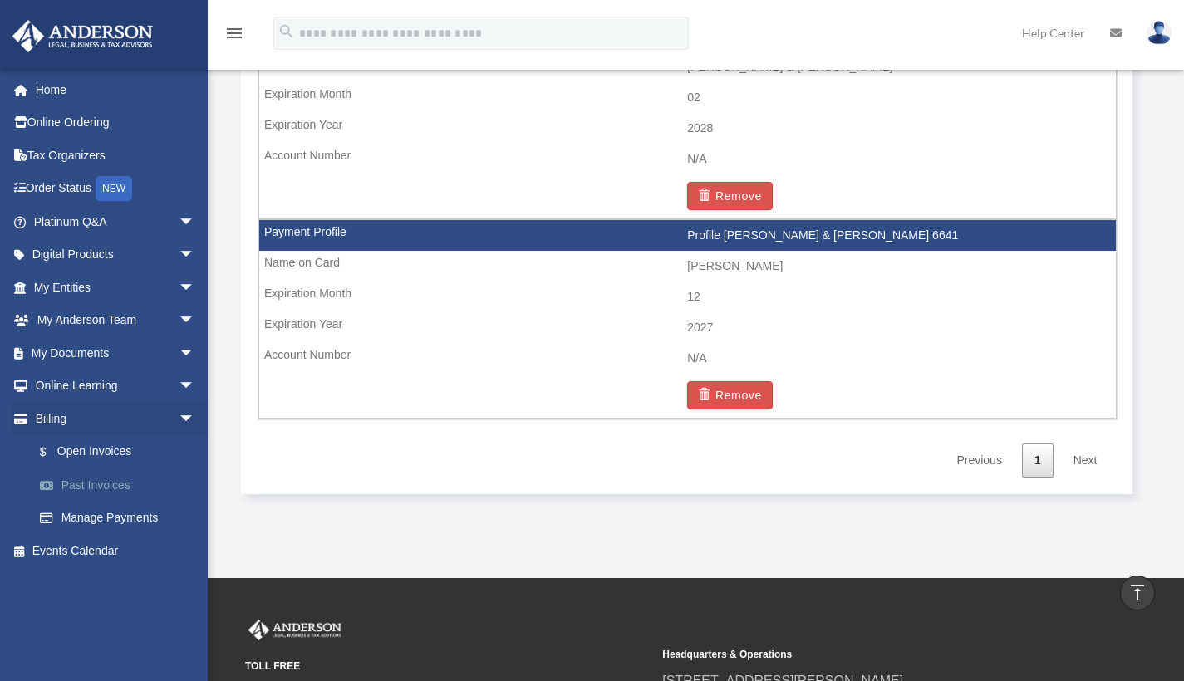
click at [96, 479] on link "Past Invoices" at bounding box center [121, 485] width 197 height 33
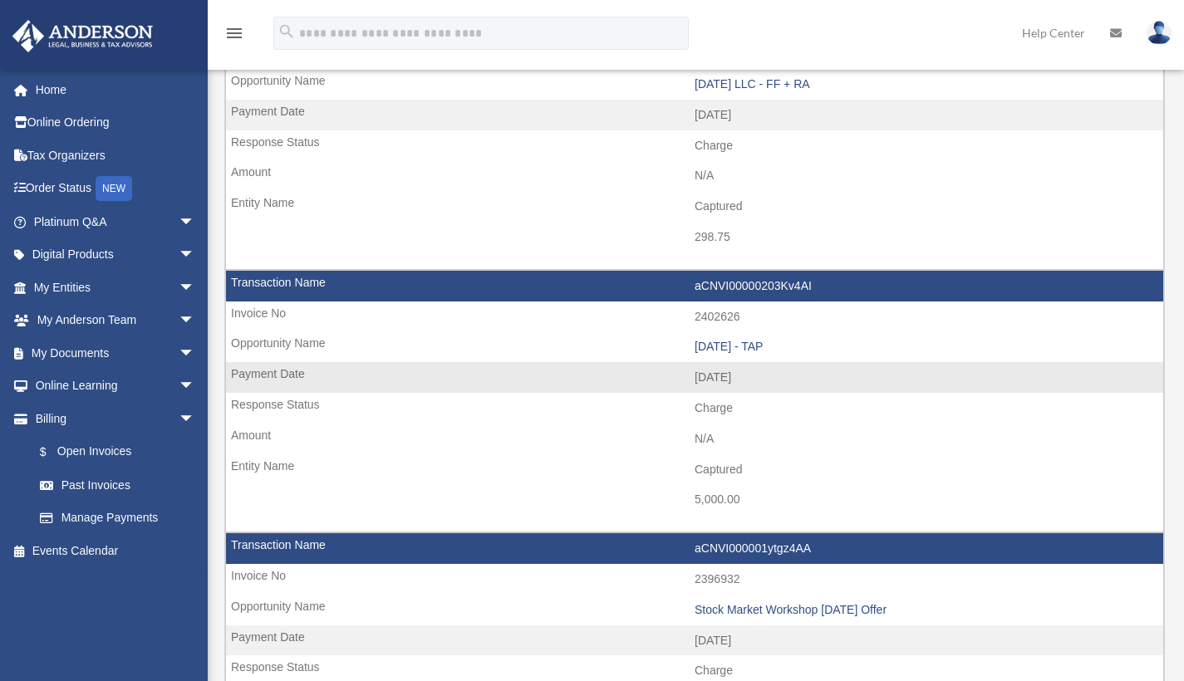
scroll to position [221, 0]
click at [768, 340] on div "[DATE] - TAP" at bounding box center [925, 347] width 460 height 14
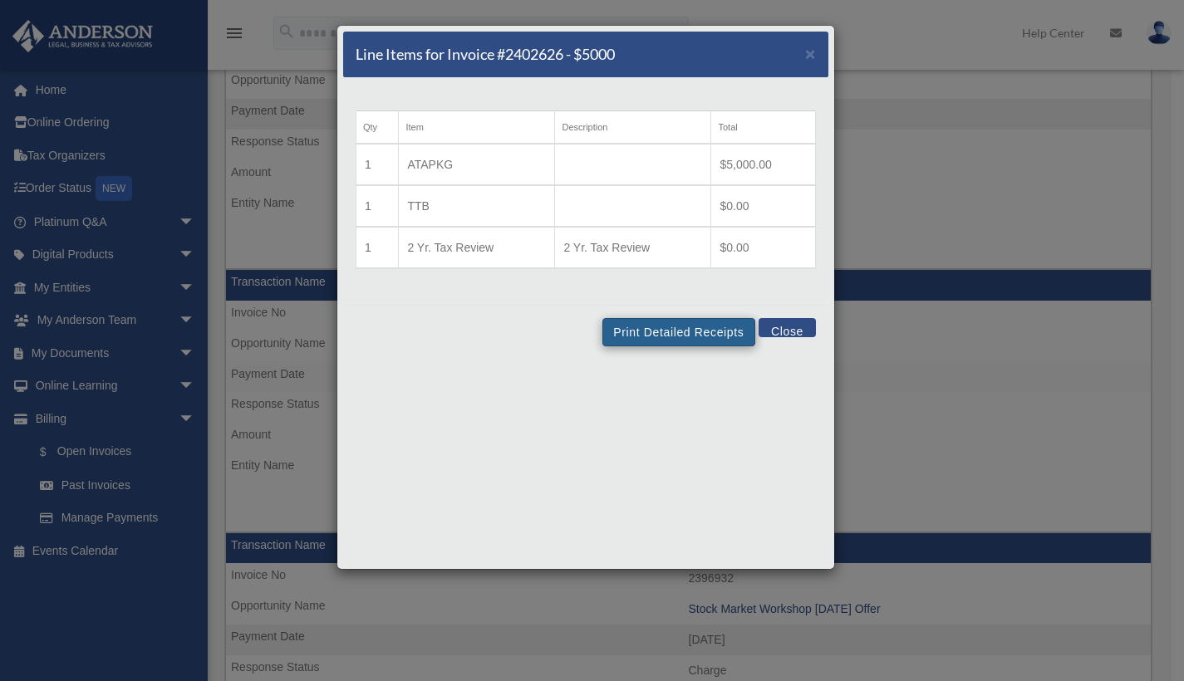
click at [719, 330] on button "Print Detailed Receipts" at bounding box center [678, 332] width 152 height 28
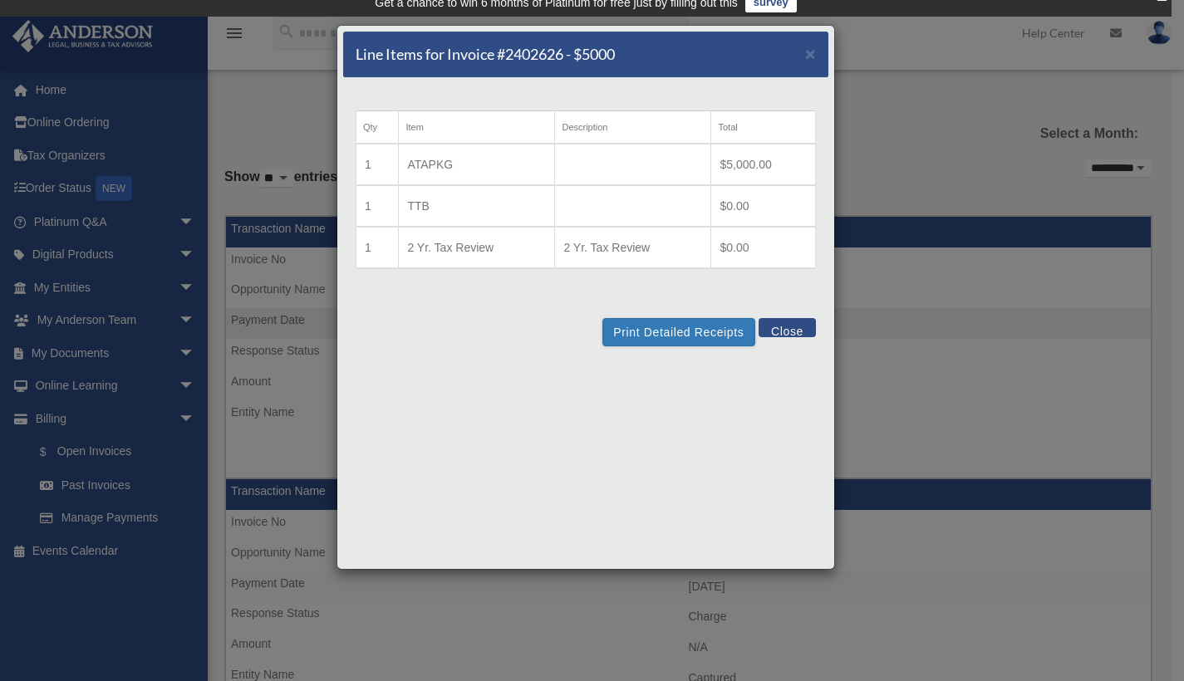
click at [791, 329] on button "Close" at bounding box center [786, 327] width 57 height 19
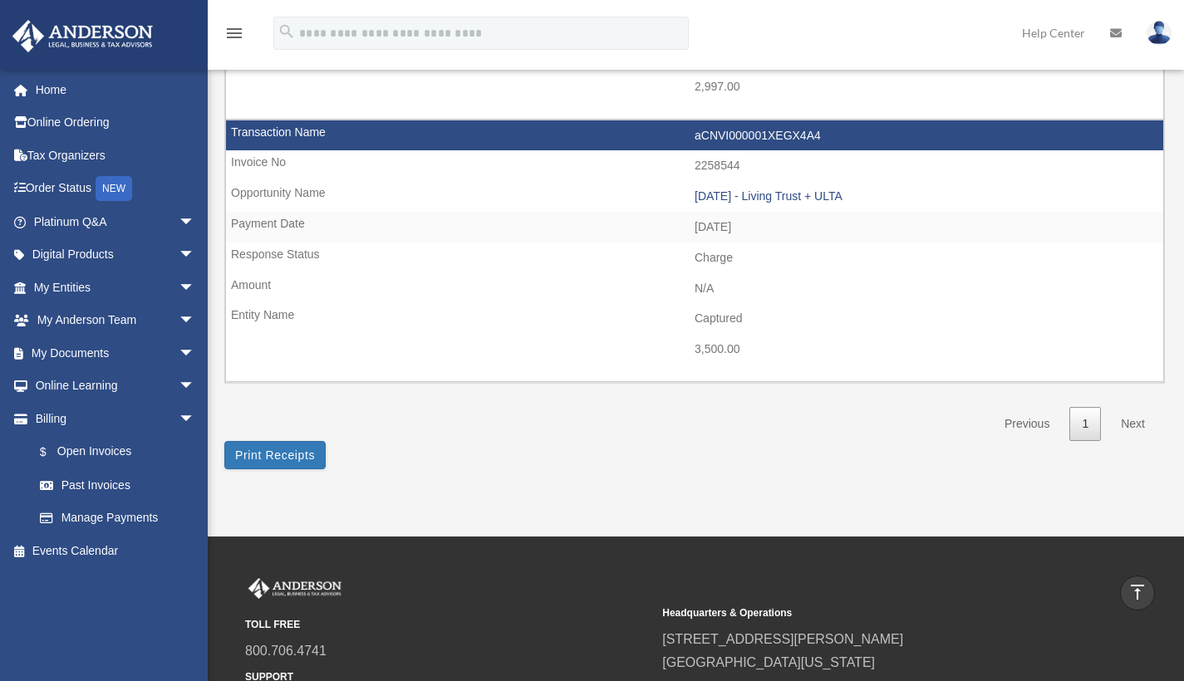
scroll to position [897, 0]
click at [96, 452] on link "$ Open Invoices" at bounding box center [121, 452] width 197 height 34
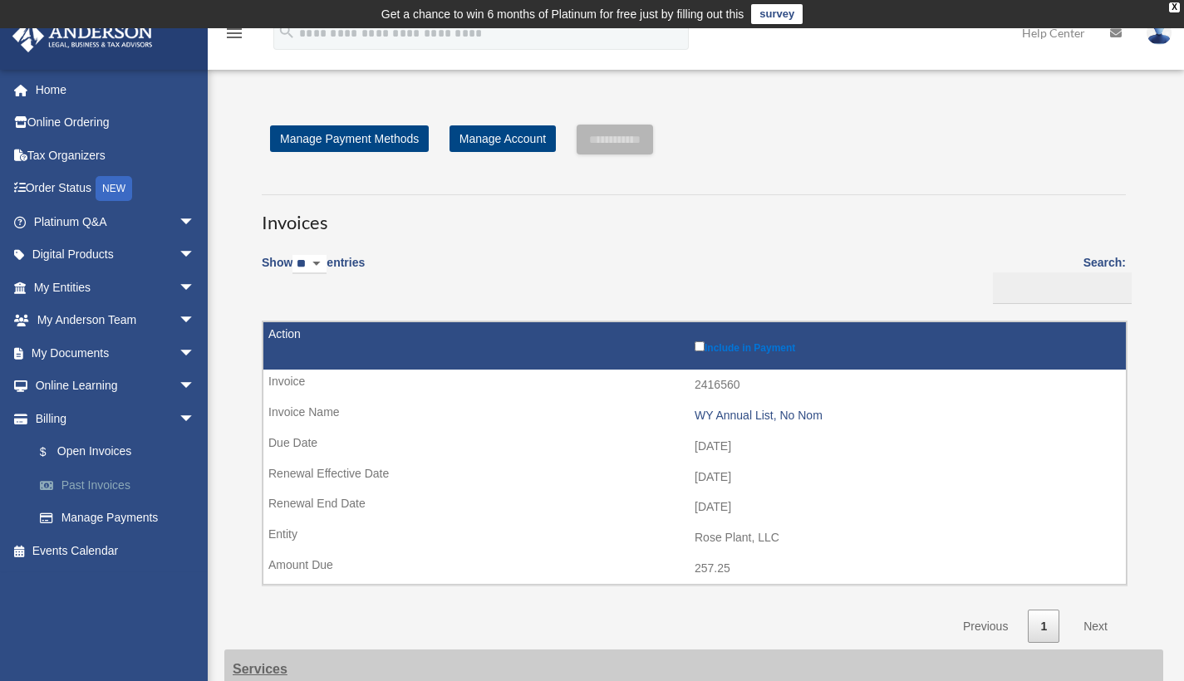
click at [71, 480] on link "Past Invoices" at bounding box center [121, 485] width 197 height 33
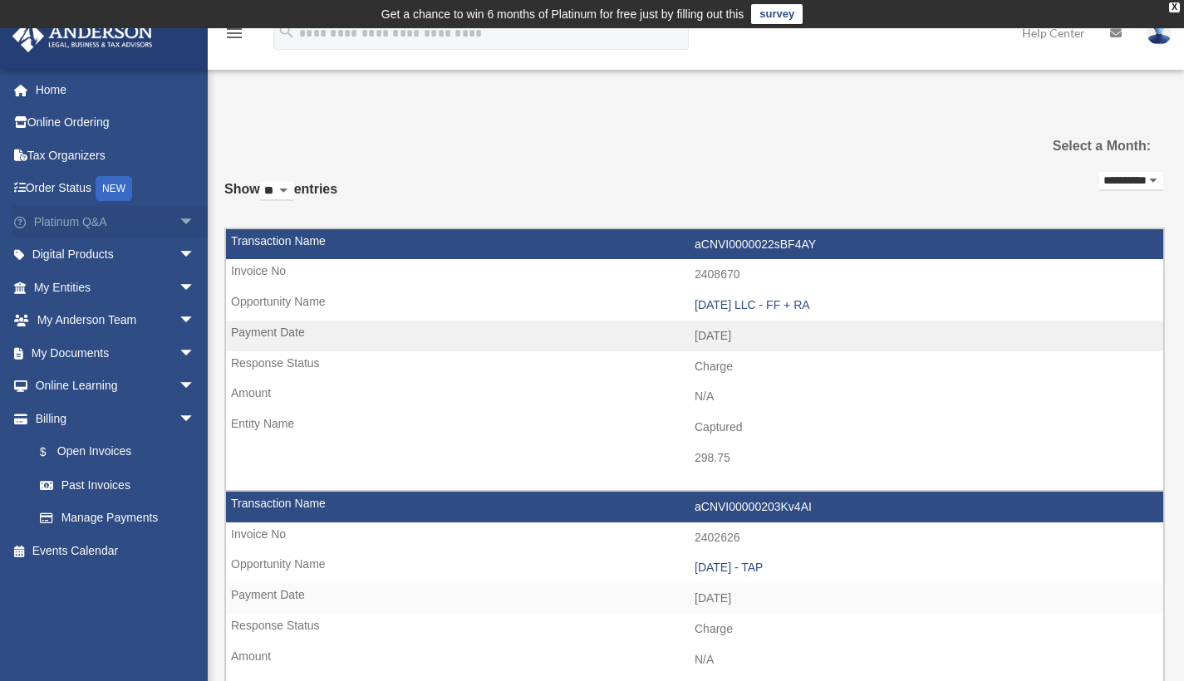
click at [110, 224] on link "Platinum Q&A arrow_drop_down" at bounding box center [116, 221] width 209 height 33
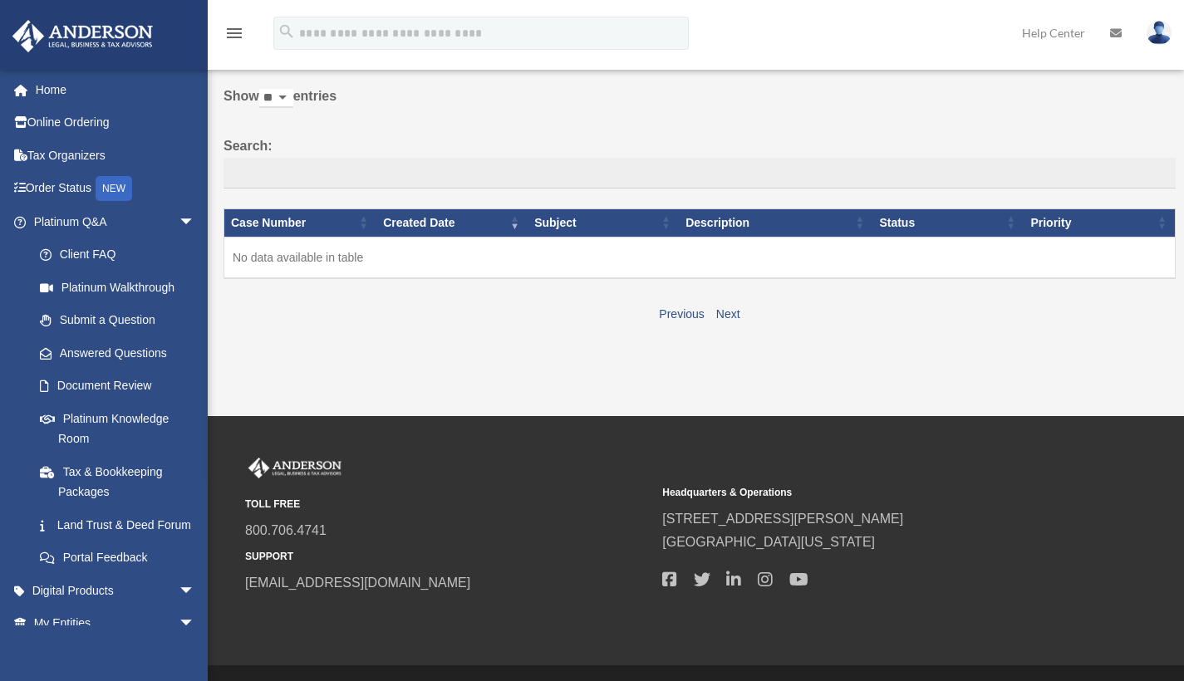
scroll to position [88, 0]
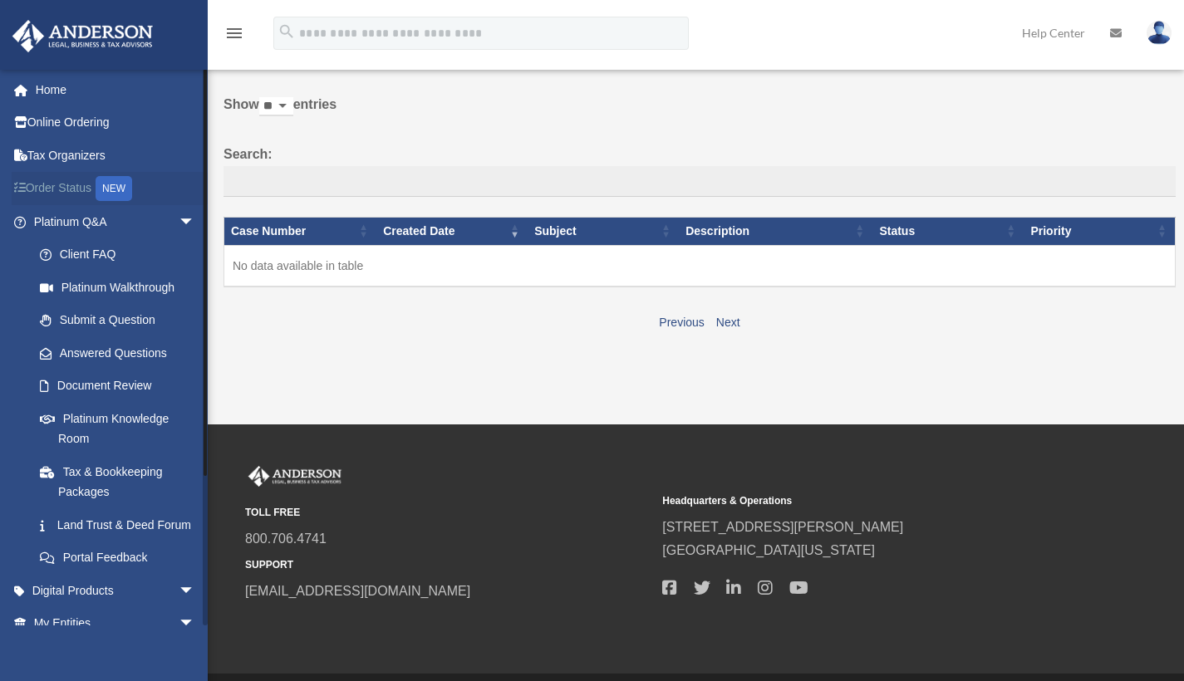
click at [75, 186] on link "Order Status NEW" at bounding box center [116, 189] width 209 height 34
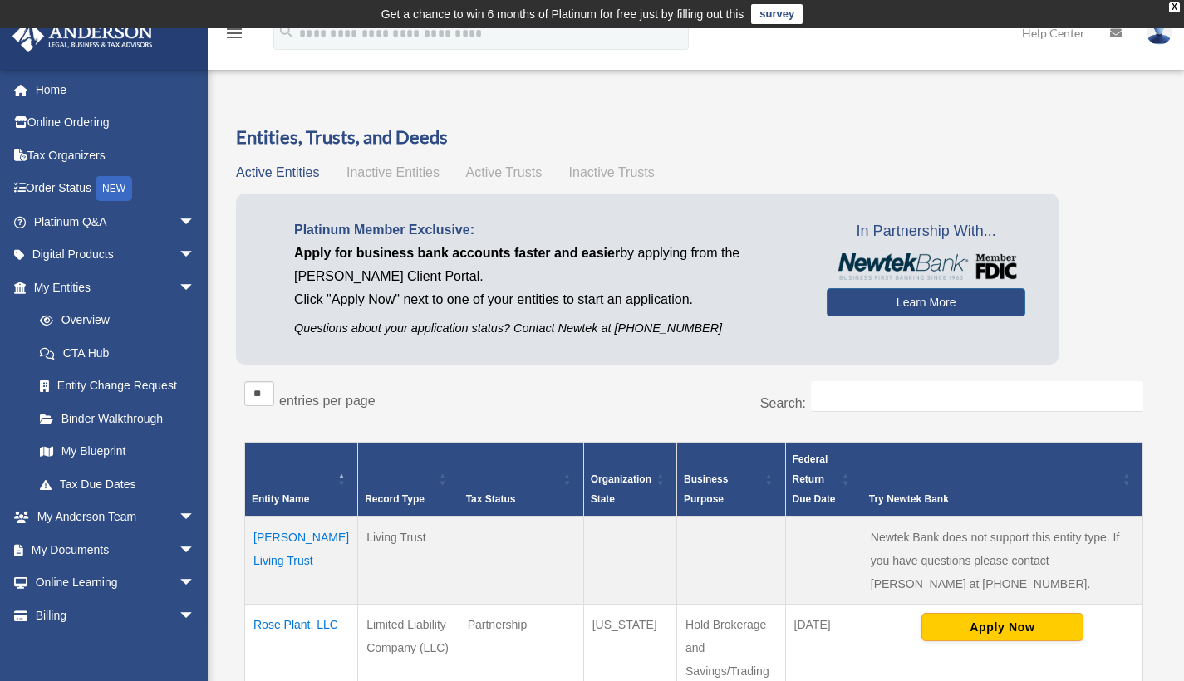
scroll to position [217, 0]
